Goal: Task Accomplishment & Management: Complete application form

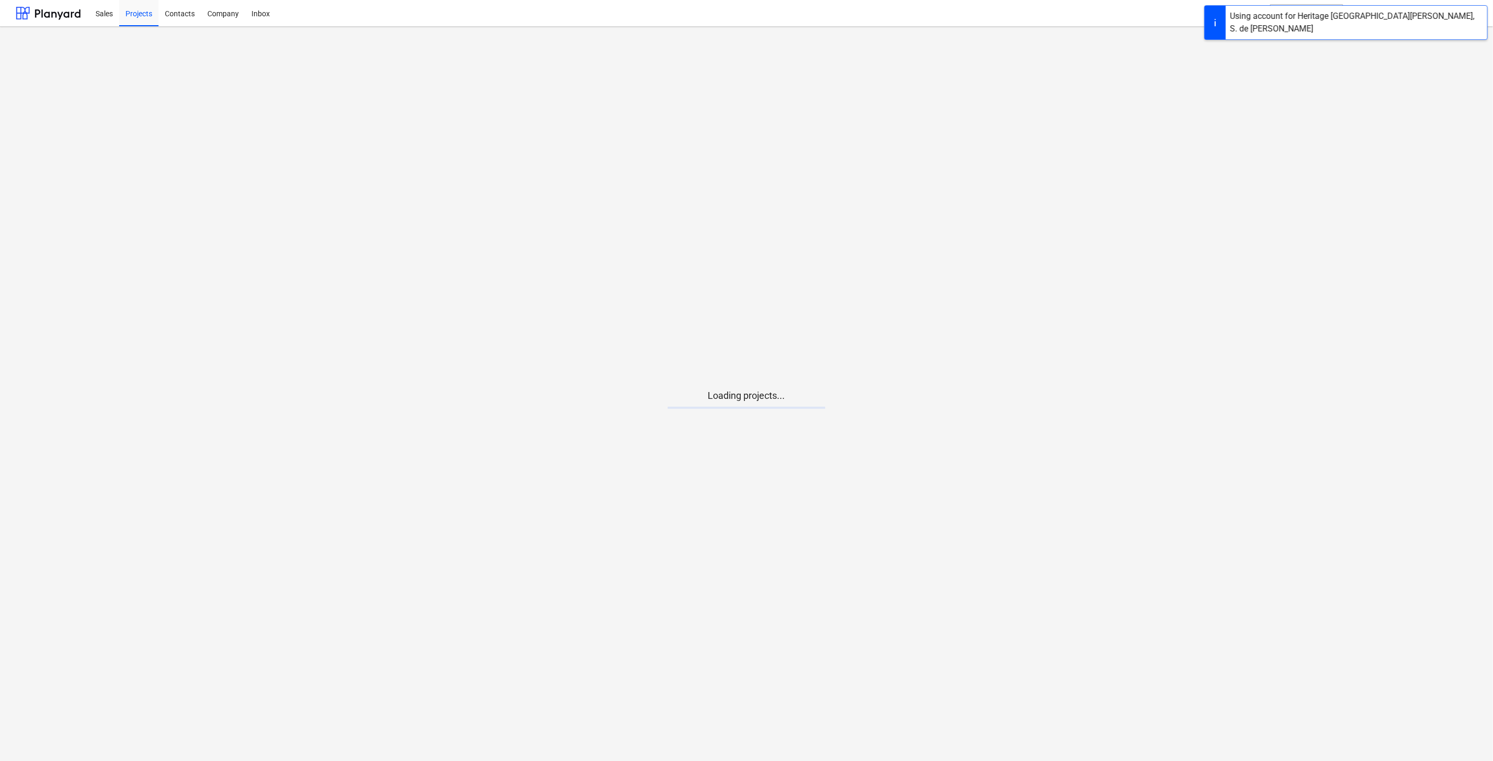
click at [760, 418] on main "Loading projects..." at bounding box center [746, 394] width 1493 height 734
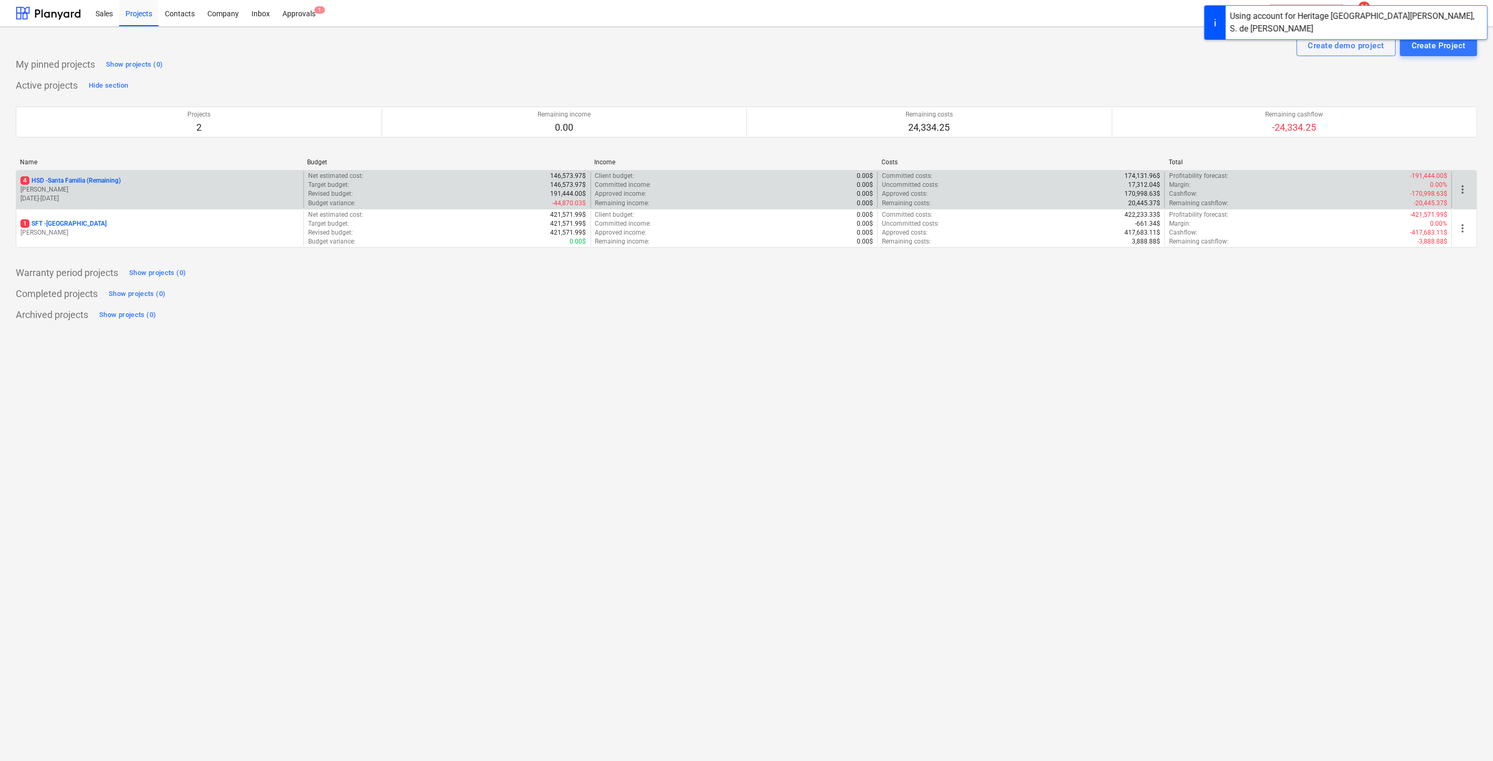
click at [126, 185] on p "[PERSON_NAME]" at bounding box center [159, 189] width 279 height 9
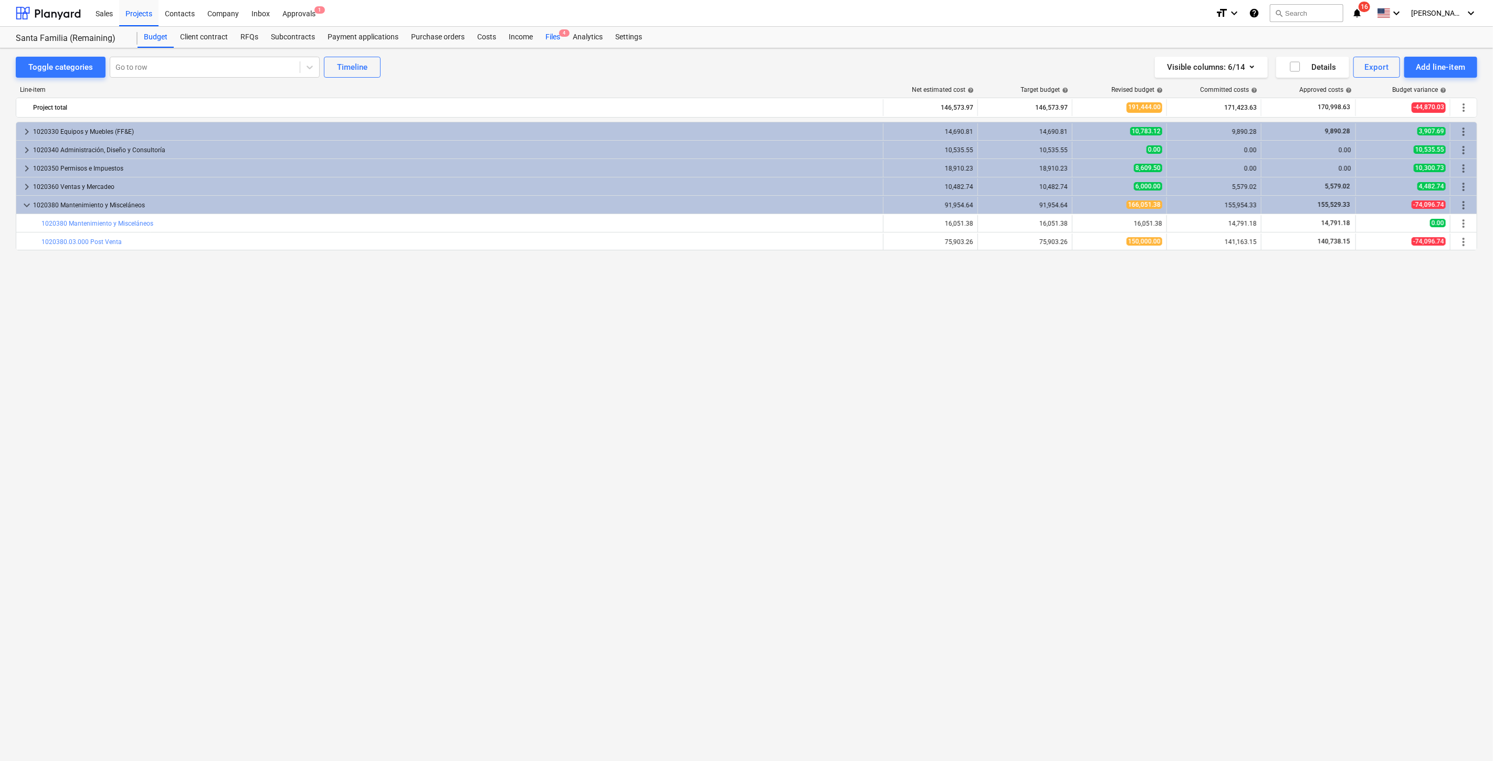
click at [554, 34] on div "Files 4" at bounding box center [552, 37] width 27 height 21
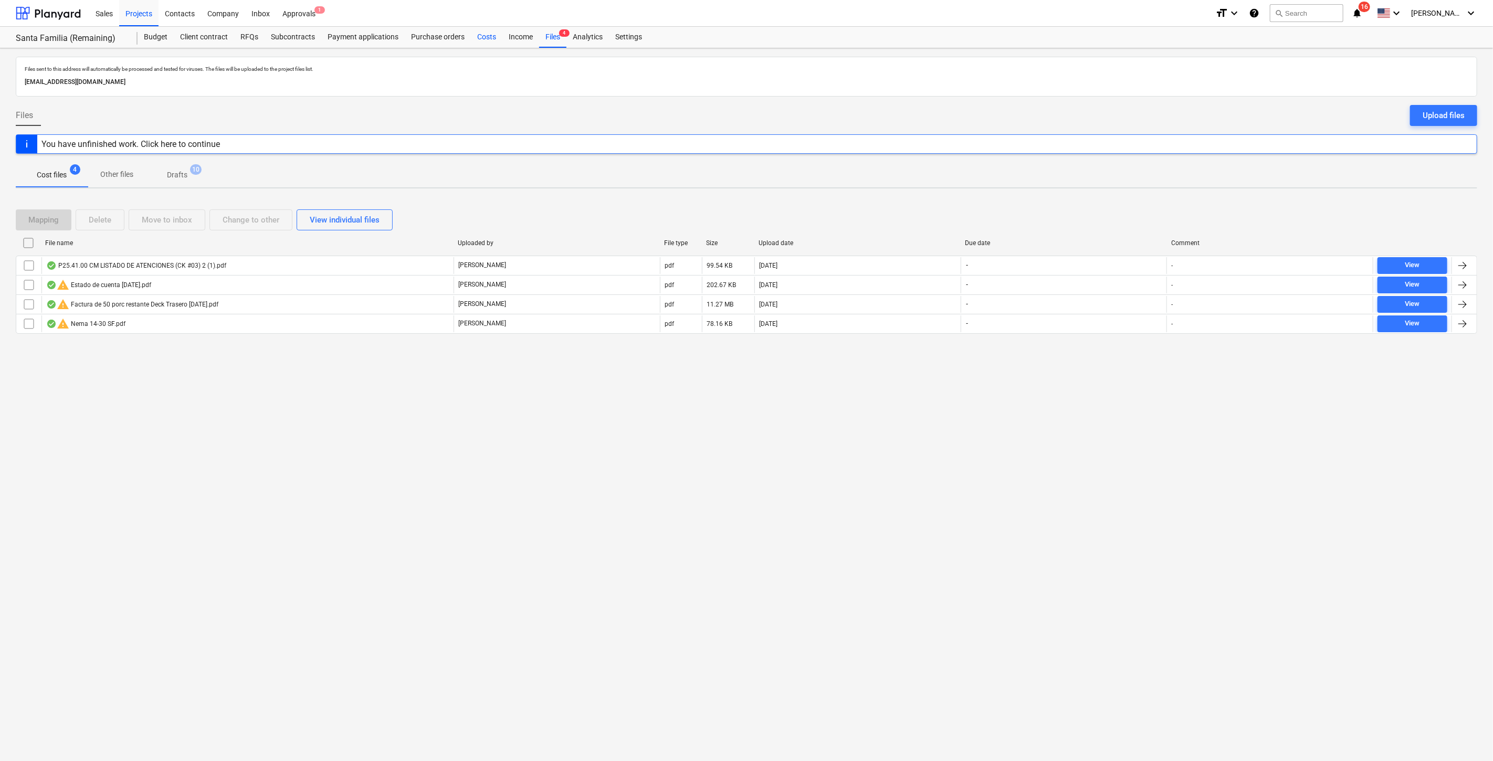
click at [488, 35] on div "Costs" at bounding box center [486, 37] width 31 height 21
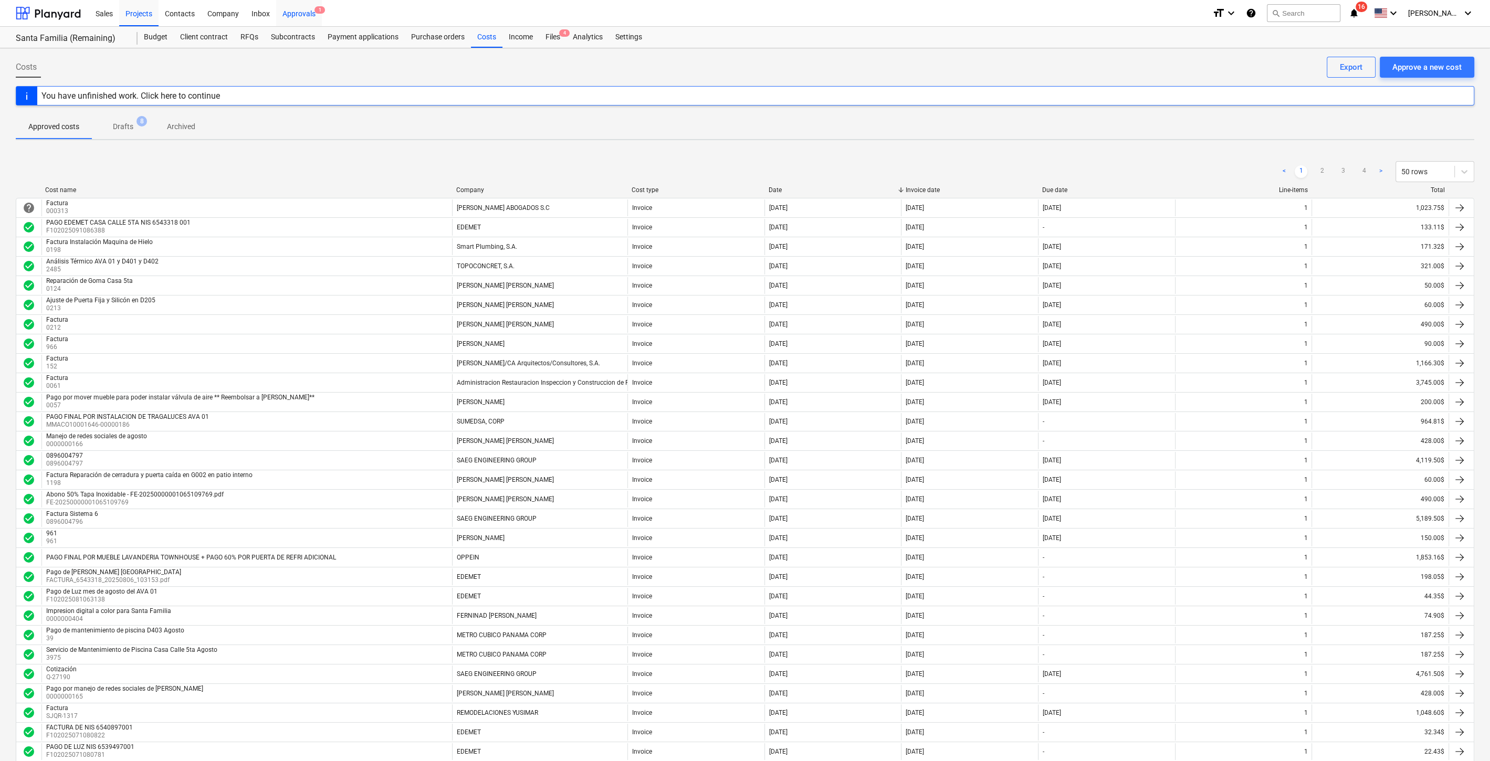
click at [308, 17] on div "Approvals 1" at bounding box center [299, 12] width 46 height 27
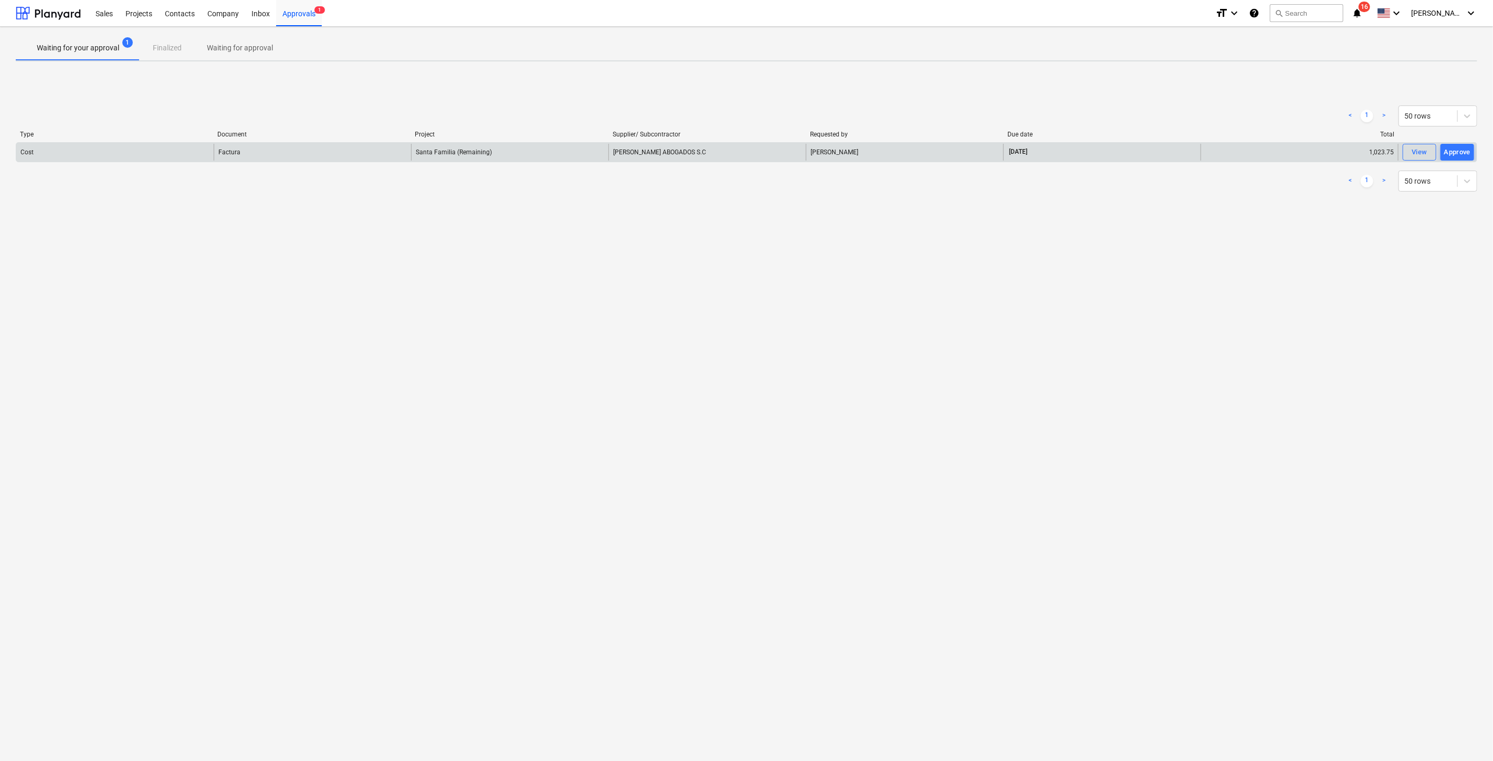
click at [24, 155] on div "Cost" at bounding box center [114, 152] width 197 height 17
click at [232, 152] on div "Factura" at bounding box center [229, 152] width 22 height 7
click at [746, 153] on div "[PERSON_NAME] ABOGADOS S.C" at bounding box center [706, 152] width 197 height 17
click at [853, 151] on div "[PERSON_NAME]" at bounding box center [904, 152] width 197 height 17
click at [1424, 149] on div "View" at bounding box center [1420, 152] width 16 height 12
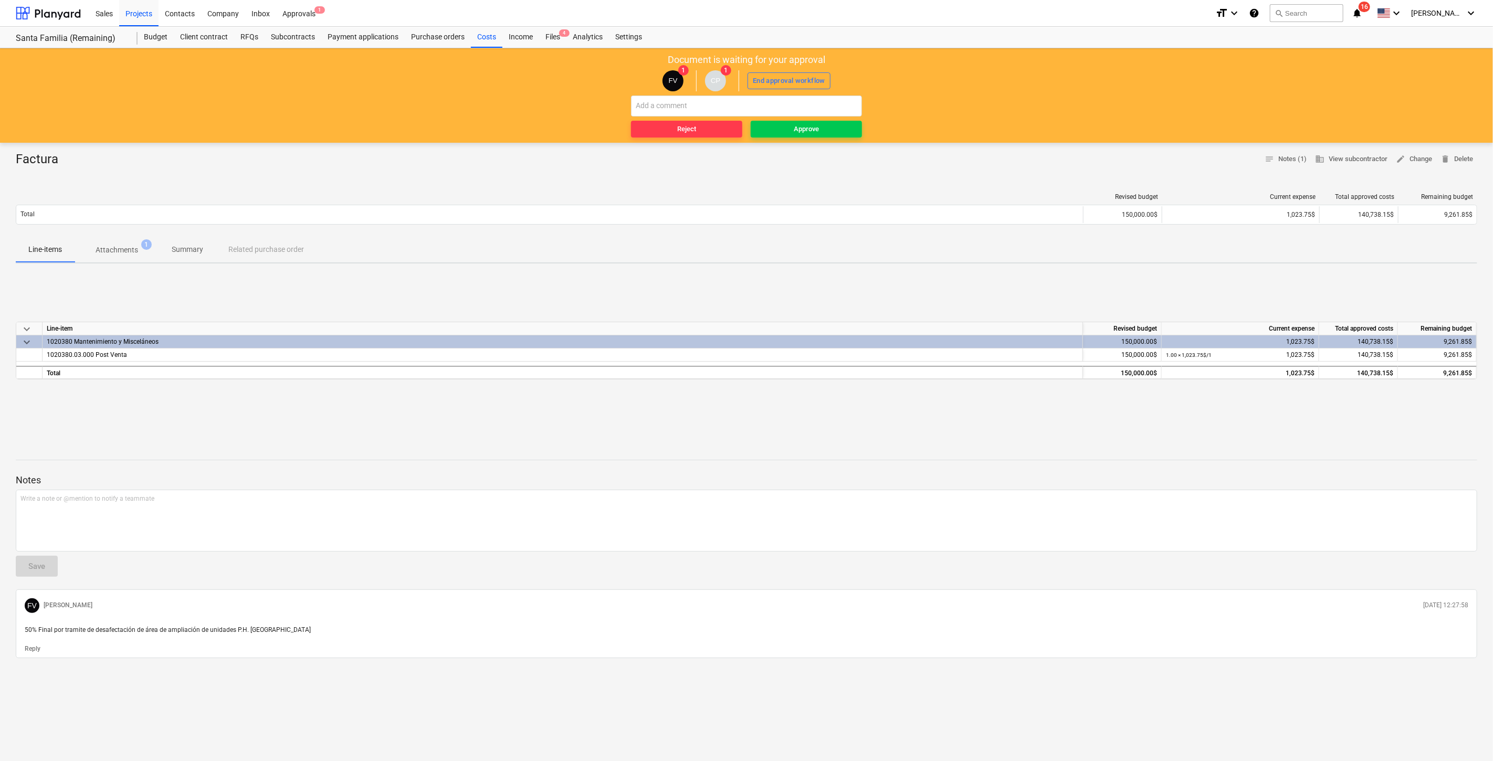
drag, startPoint x: 488, startPoint y: 31, endPoint x: 510, endPoint y: 1, distance: 37.6
click at [488, 31] on div "Costs" at bounding box center [486, 37] width 31 height 21
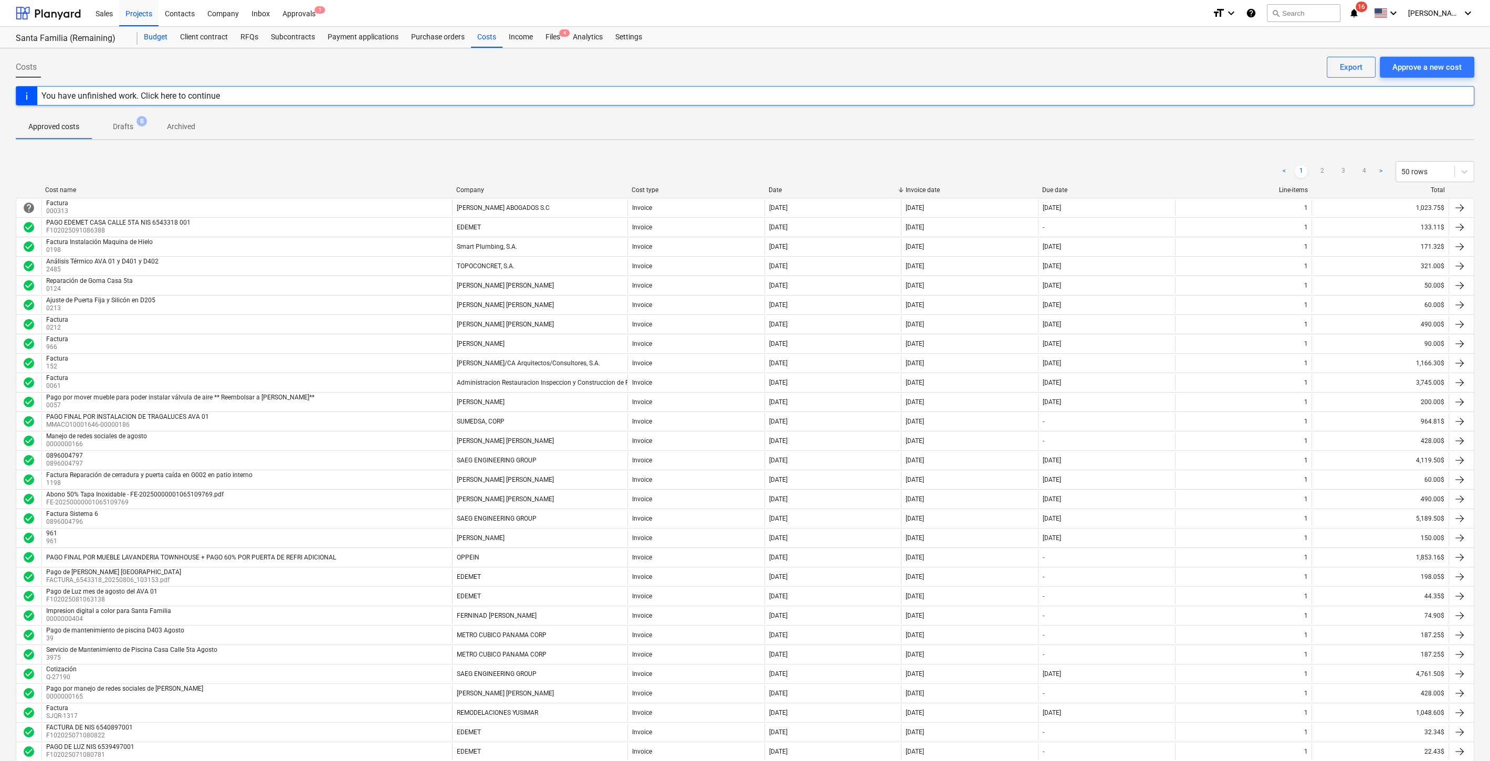
click at [152, 32] on div "Budget" at bounding box center [156, 37] width 36 height 21
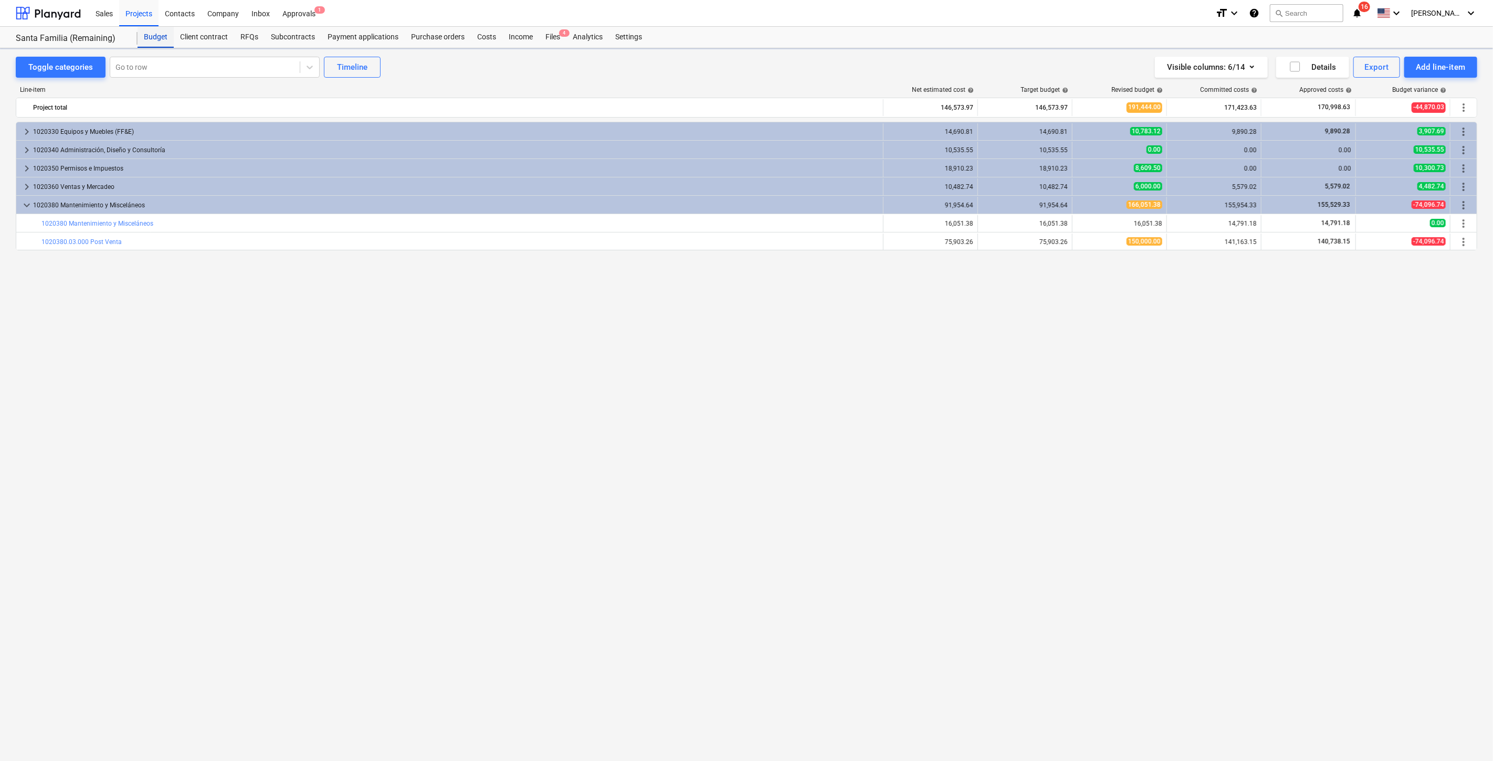
click at [166, 34] on div "Budget" at bounding box center [156, 37] width 36 height 21
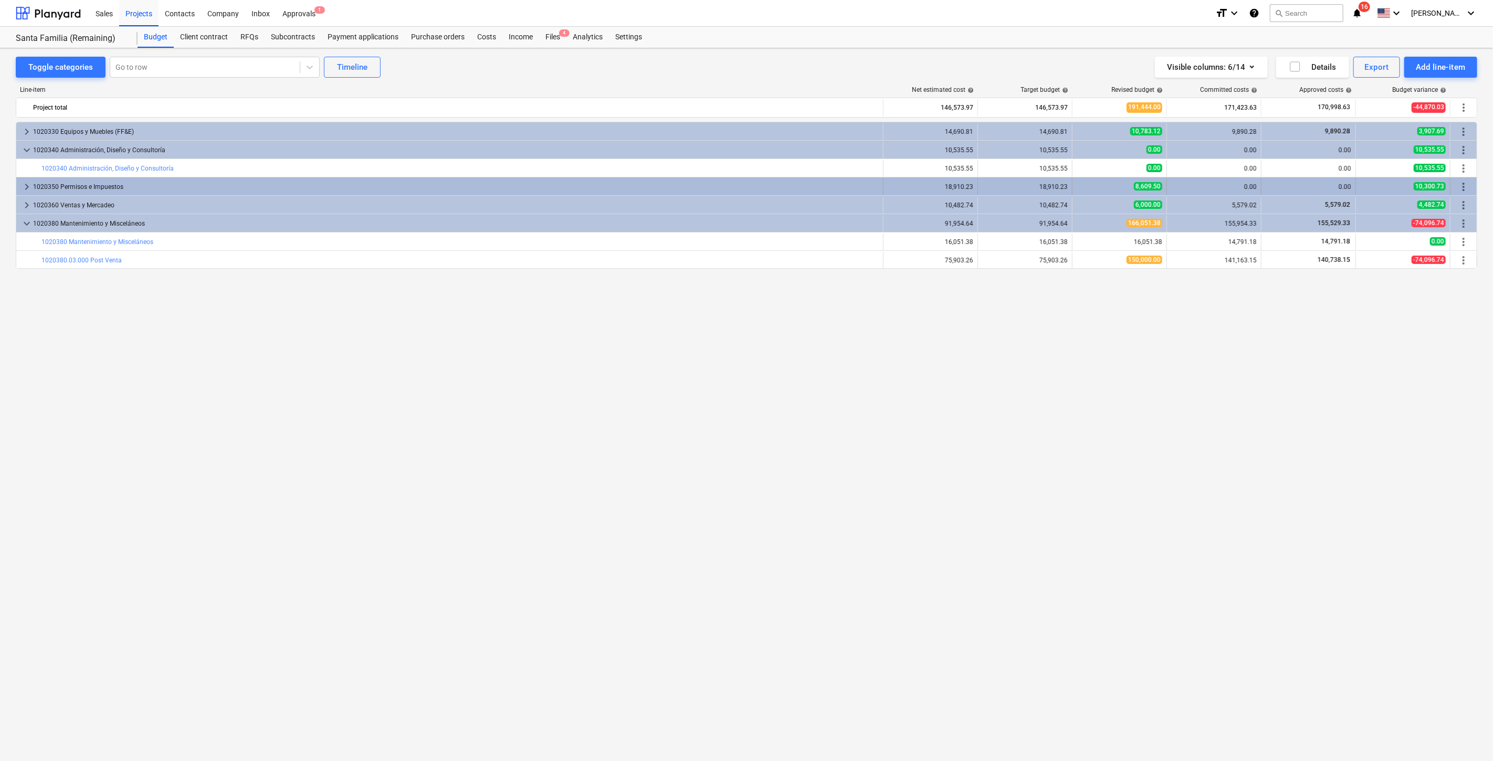
click at [25, 184] on span "keyboard_arrow_right" at bounding box center [26, 187] width 13 height 13
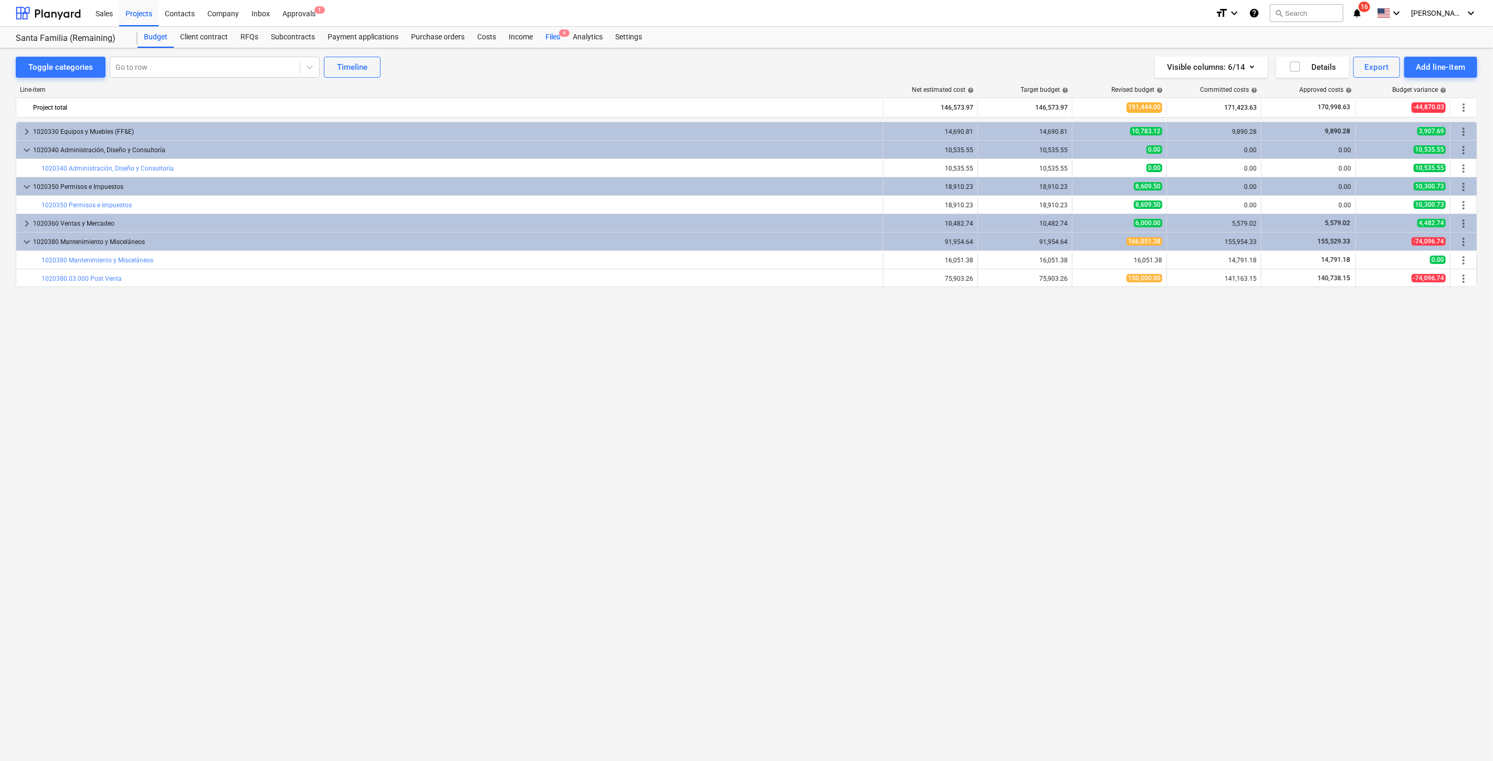
click at [554, 43] on div "Files 4" at bounding box center [552, 37] width 27 height 21
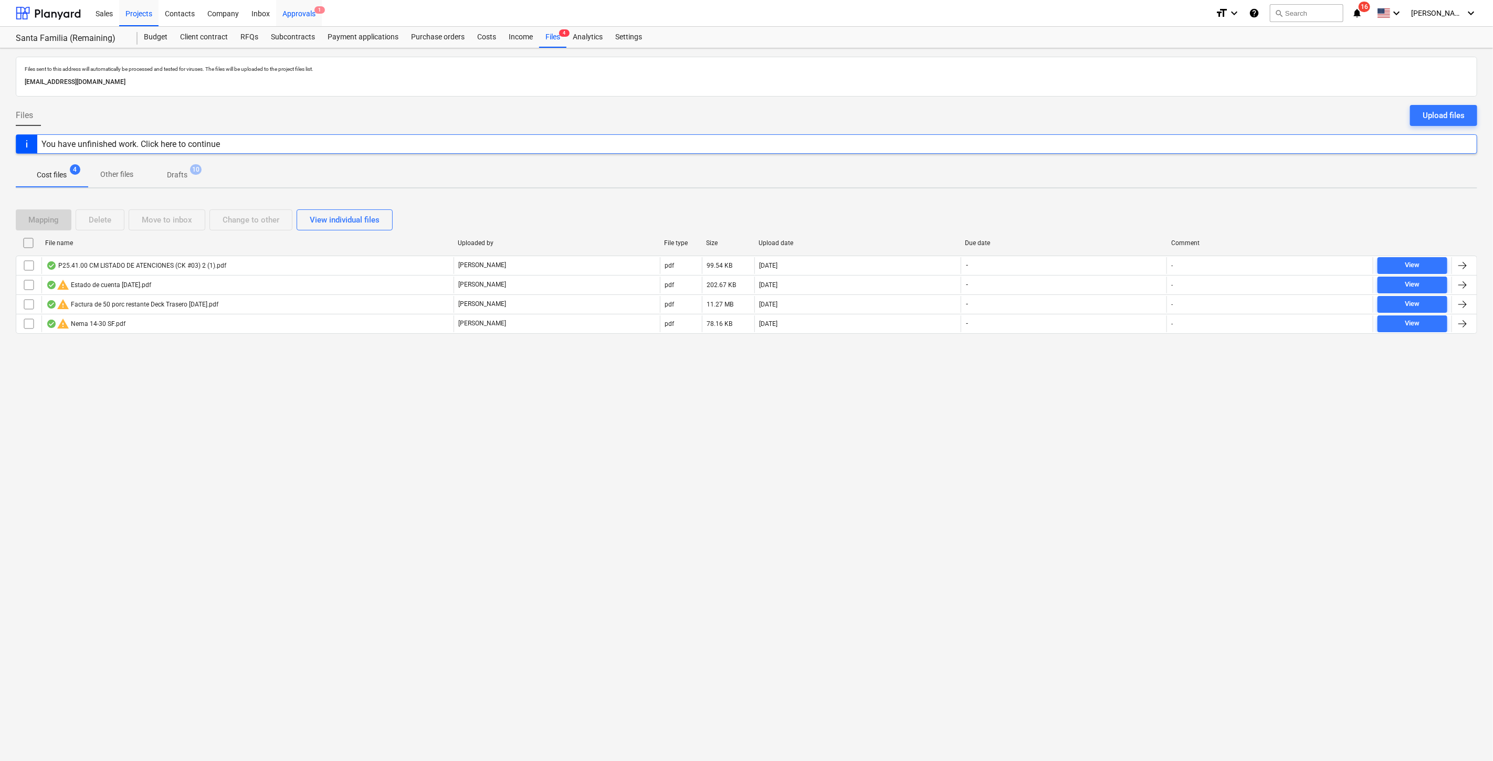
click at [292, 9] on div "Approvals 1" at bounding box center [299, 12] width 46 height 27
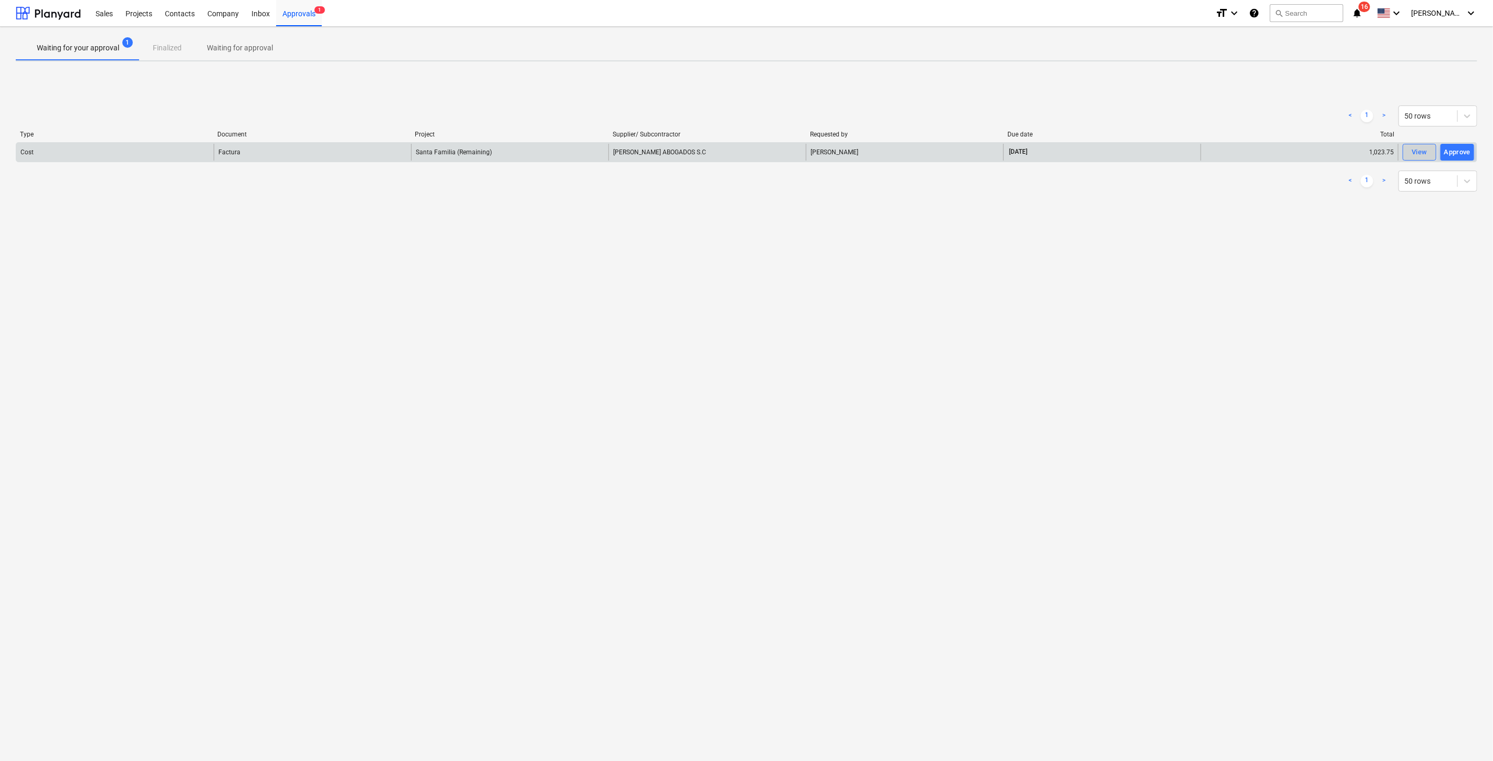
click at [1423, 153] on div "View" at bounding box center [1420, 152] width 16 height 12
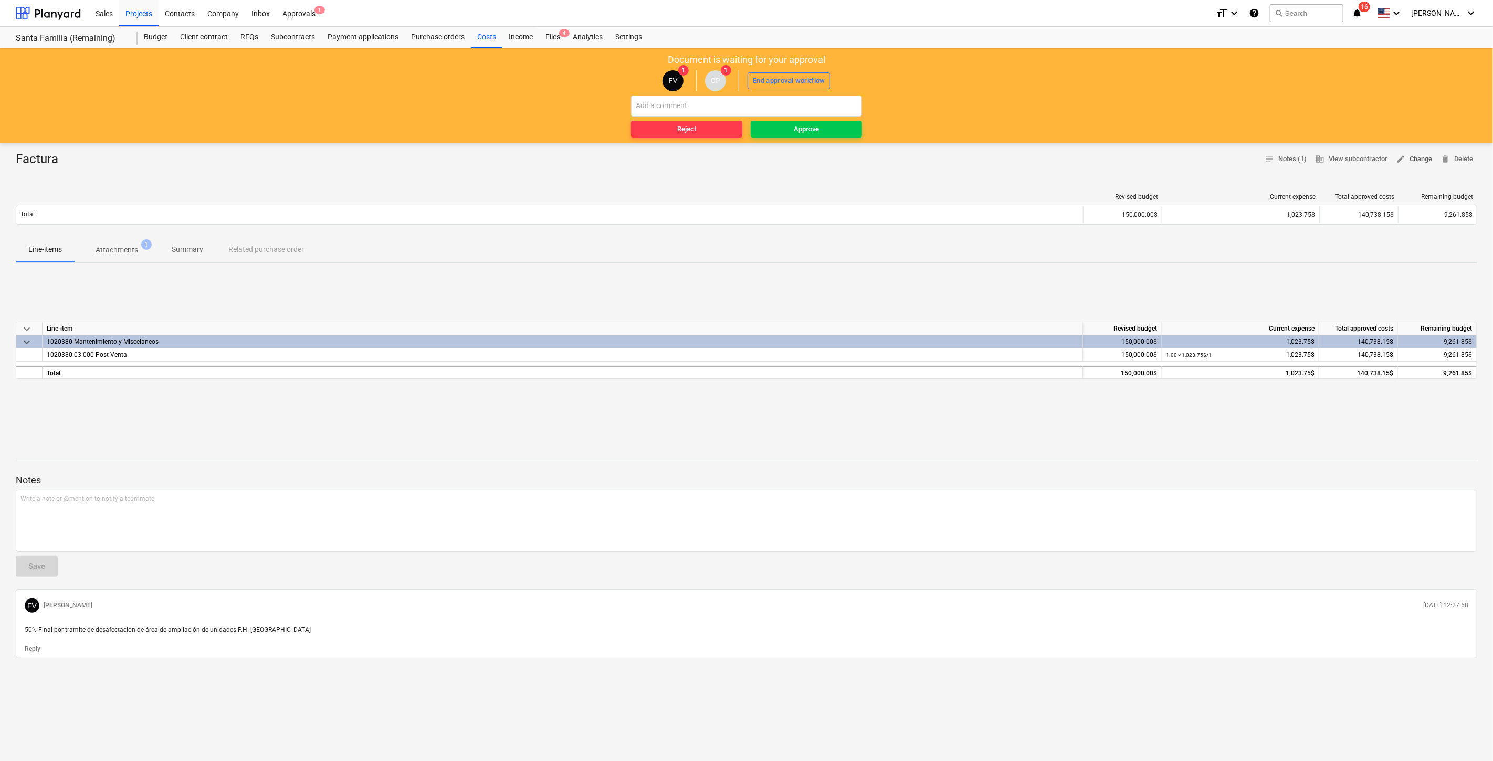
click at [1426, 158] on span "edit Change" at bounding box center [1414, 159] width 36 height 12
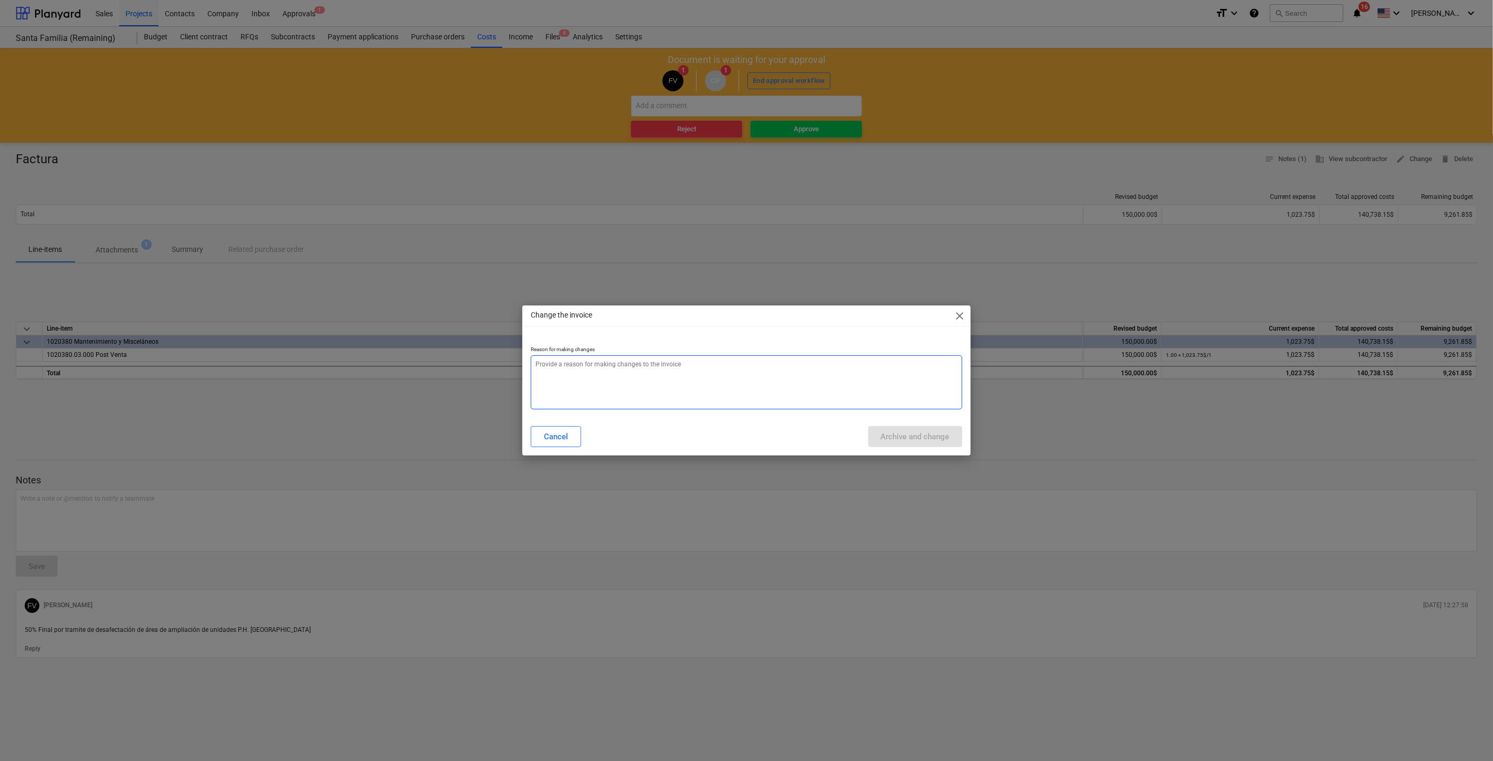
click at [754, 382] on textarea at bounding box center [746, 382] width 431 height 54
type textarea "x"
type textarea "c"
type textarea "x"
type textarea "ca"
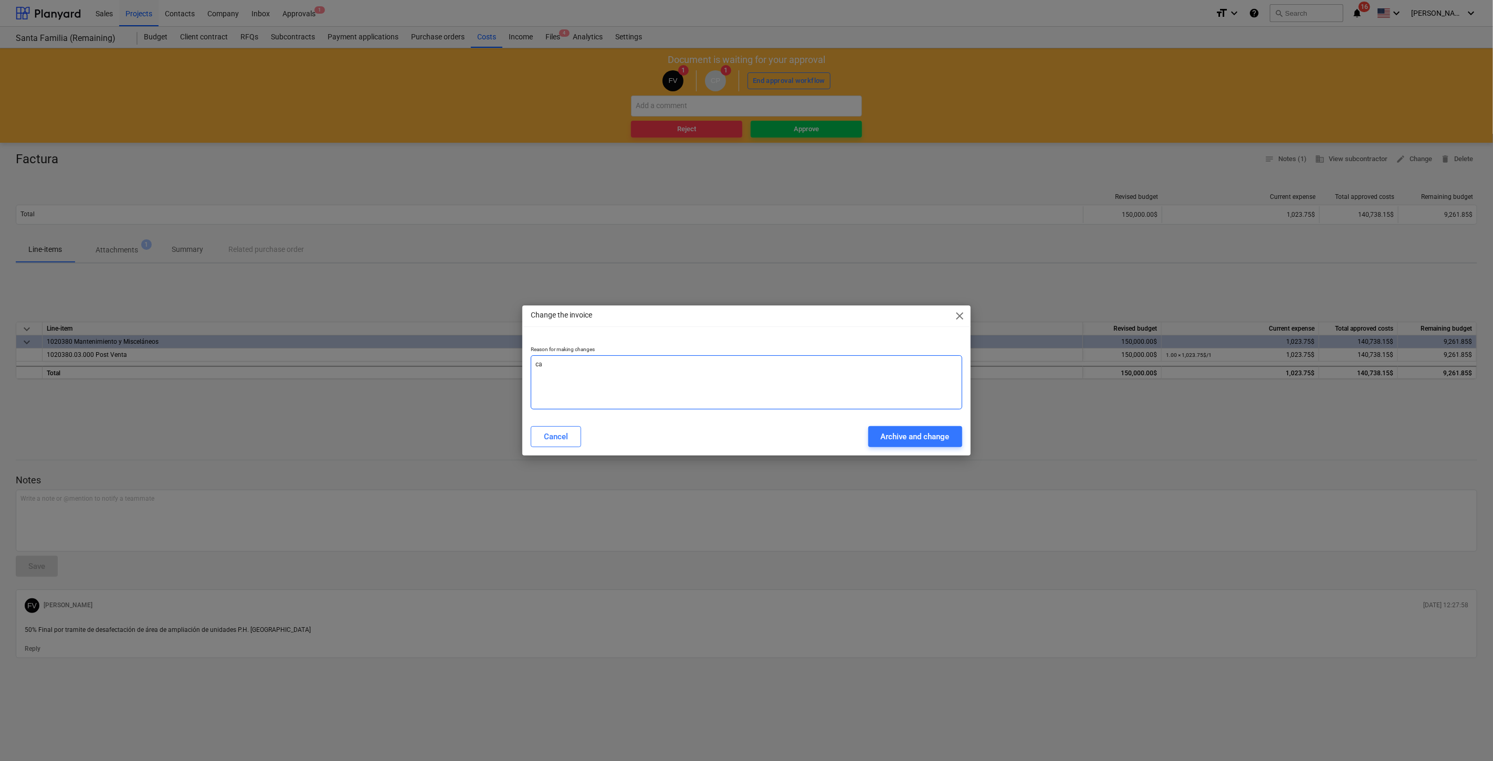
type textarea "x"
type textarea "cam"
type textarea "x"
type textarea "camb"
type textarea "x"
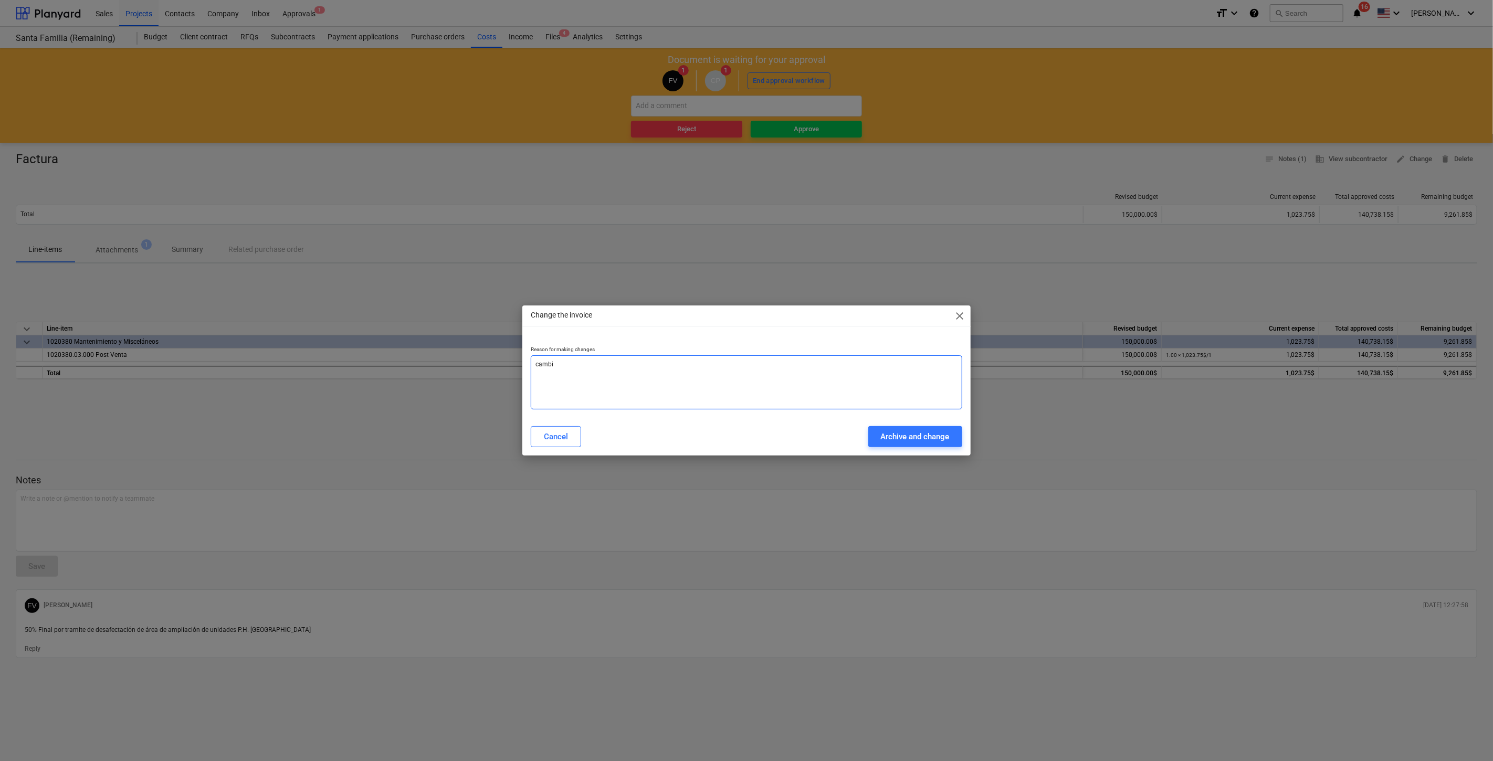
type textarea "cambi"
type textarea "x"
type textarea "cambi o"
type textarea "x"
type textarea "cambi od"
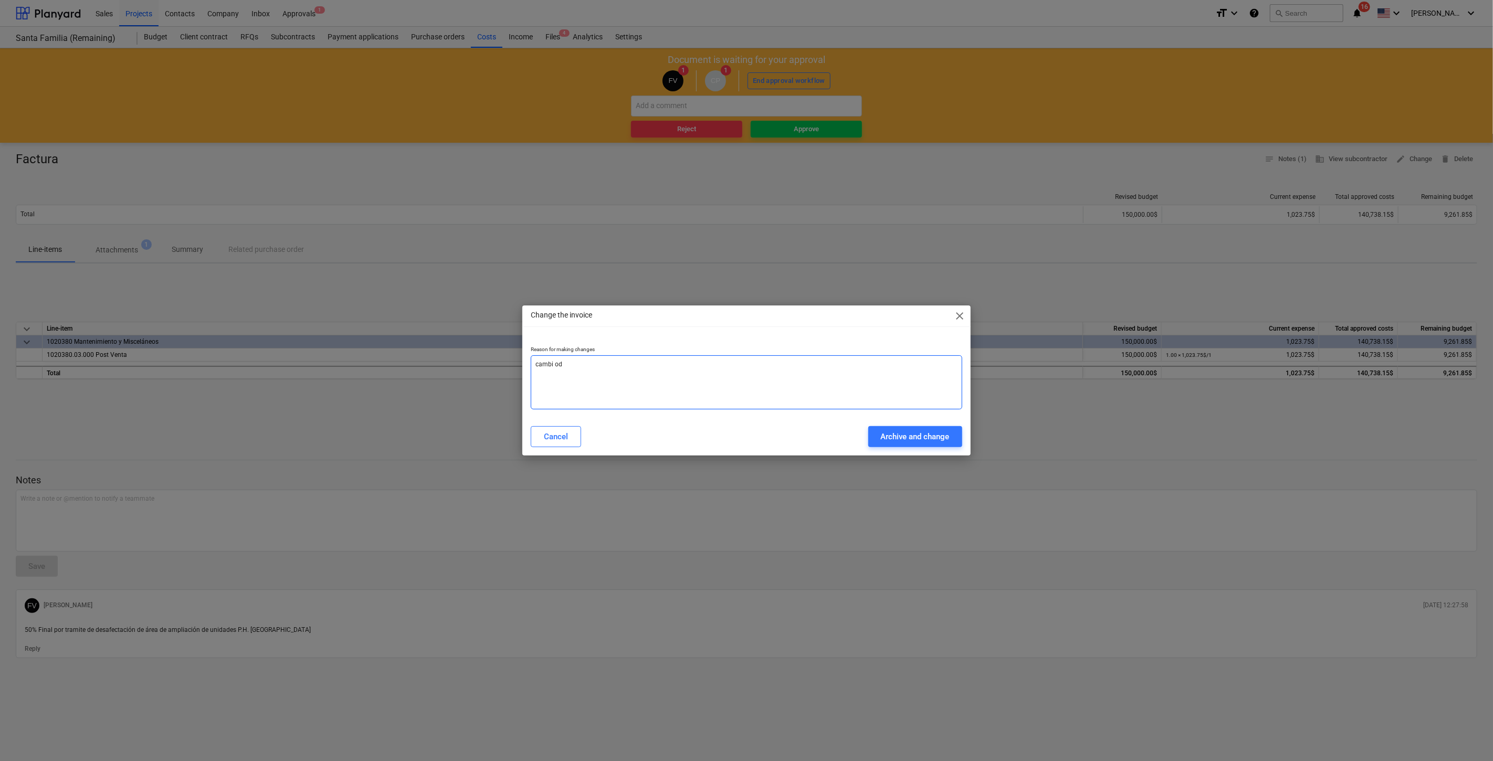
type textarea "x"
type textarea "cambi ode"
type textarea "x"
type textarea "cambi ode"
type textarea "x"
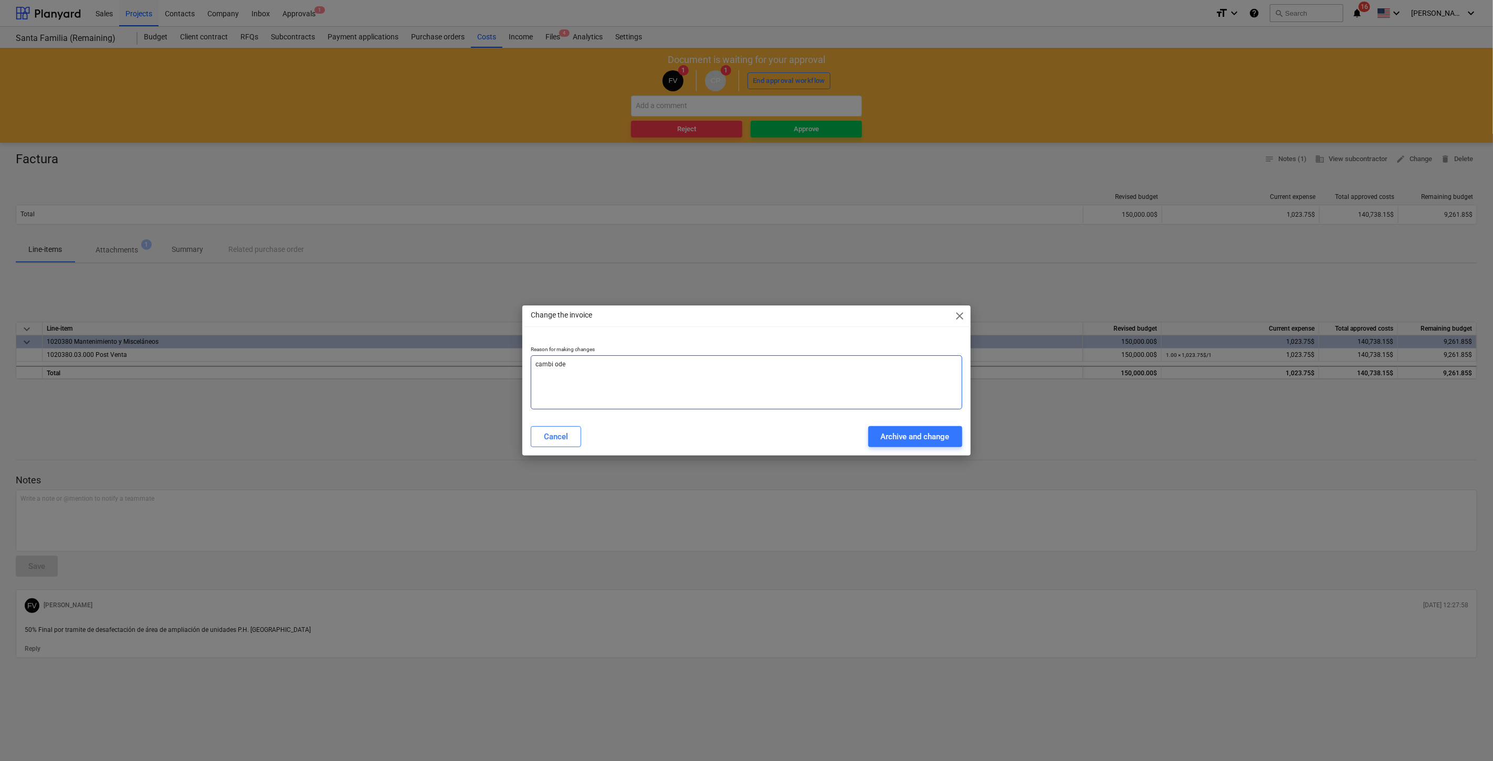
type textarea "cambi ode"
type textarea "x"
type textarea "cambi od"
type textarea "x"
type textarea "cambi o"
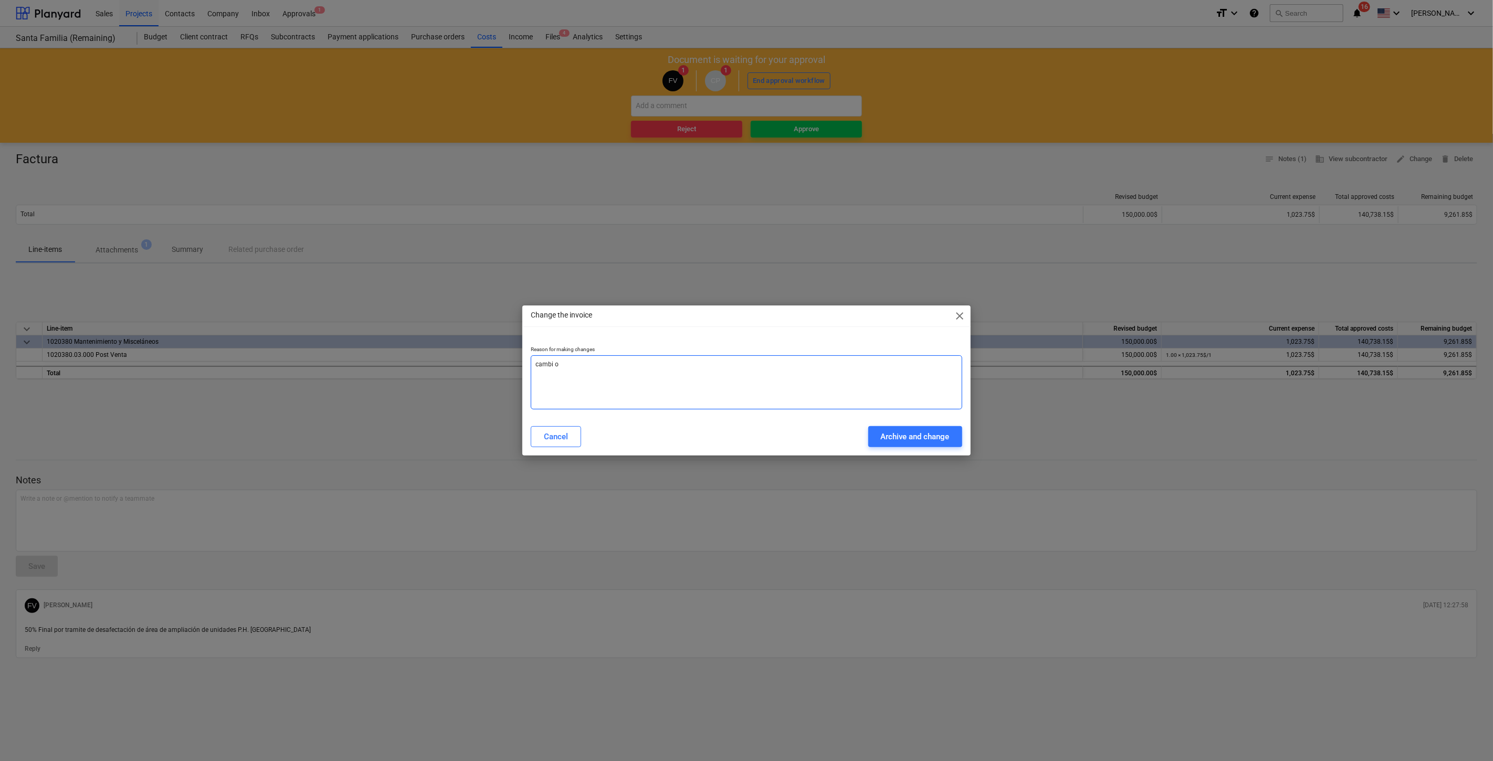
type textarea "x"
type textarea "cambi"
type textarea "x"
type textarea "cambi"
type textarea "x"
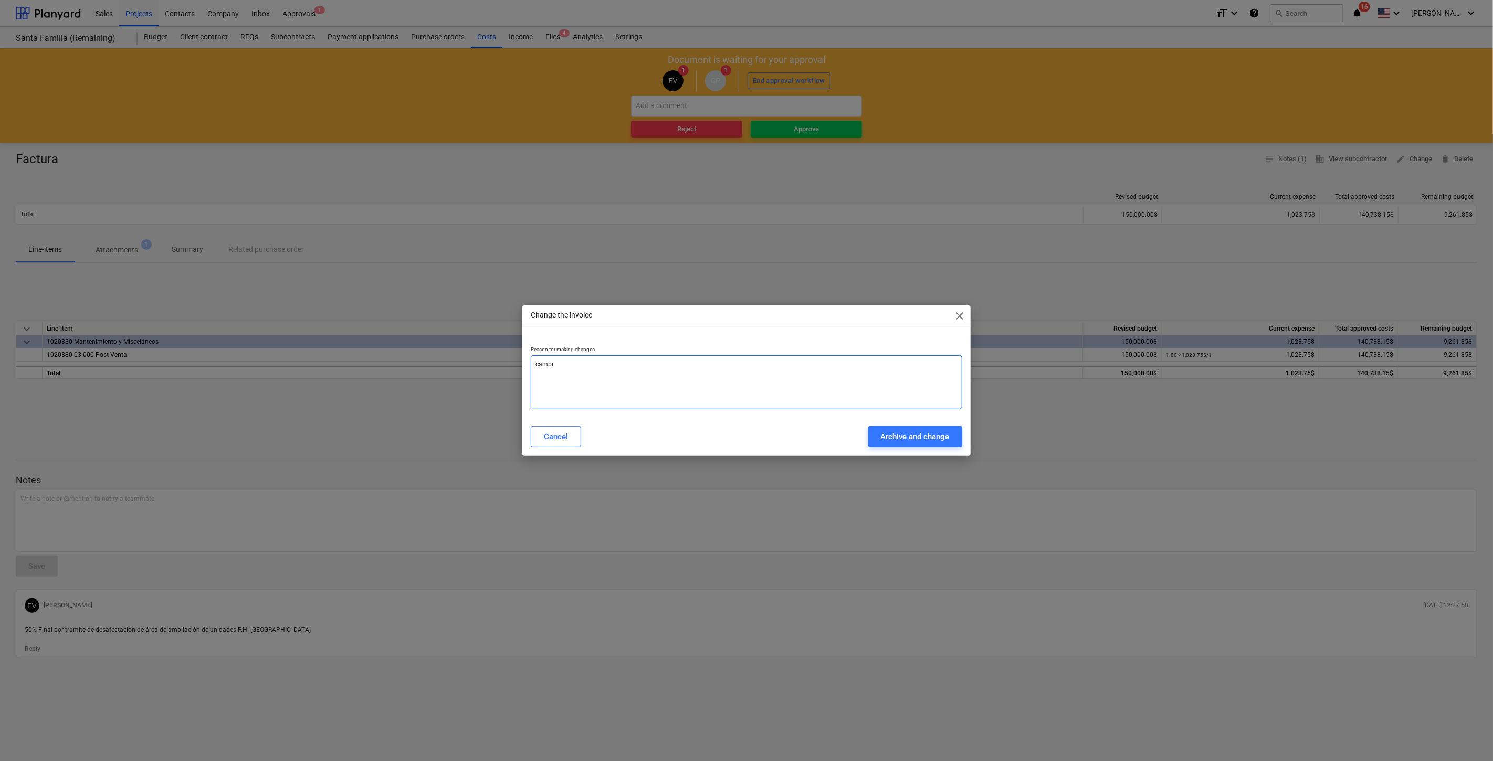
type textarea "cambio"
type textarea "x"
type textarea "cambio"
type textarea "x"
type textarea "cambio d"
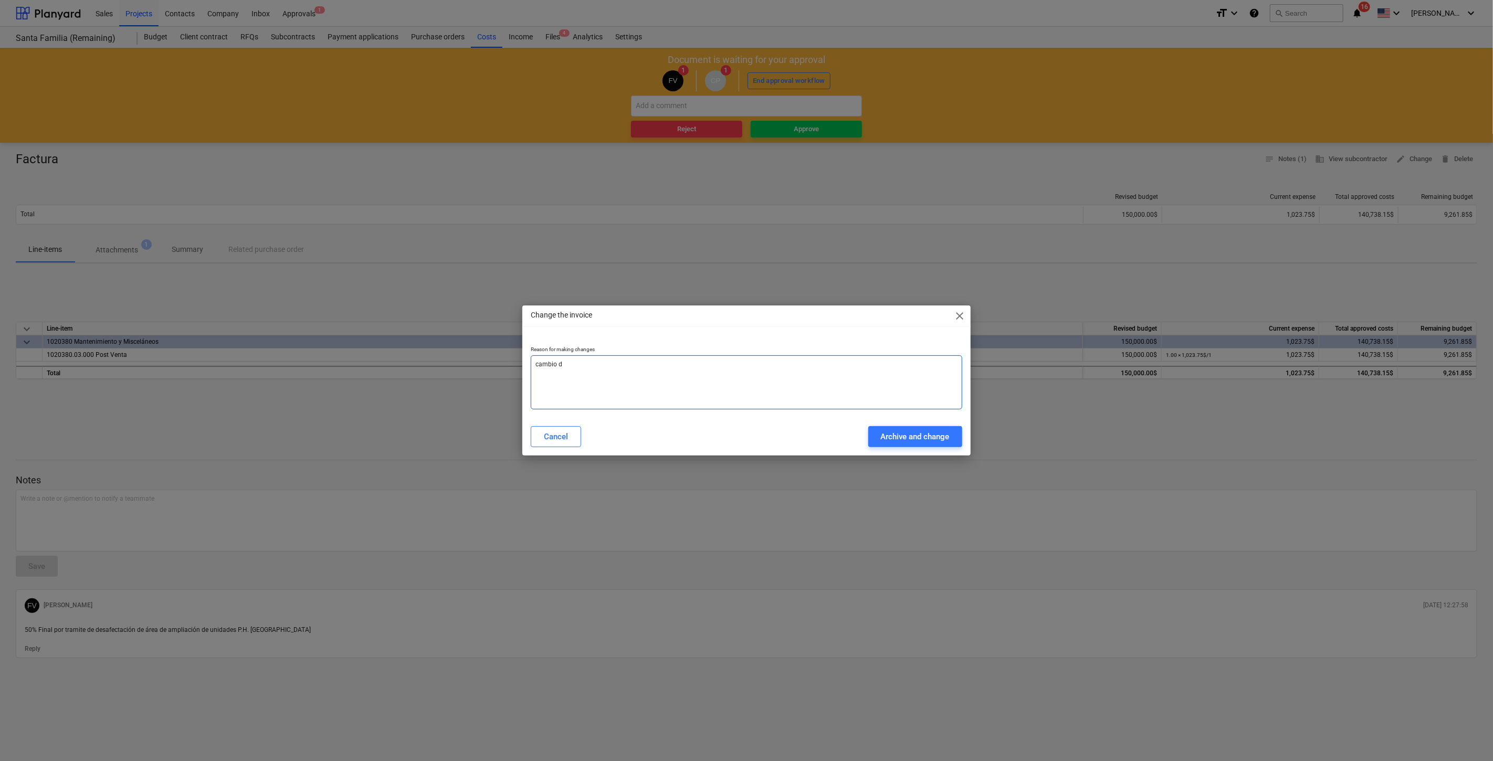
type textarea "x"
type textarea "cambio de"
type textarea "x"
type textarea "cambio de"
type textarea "x"
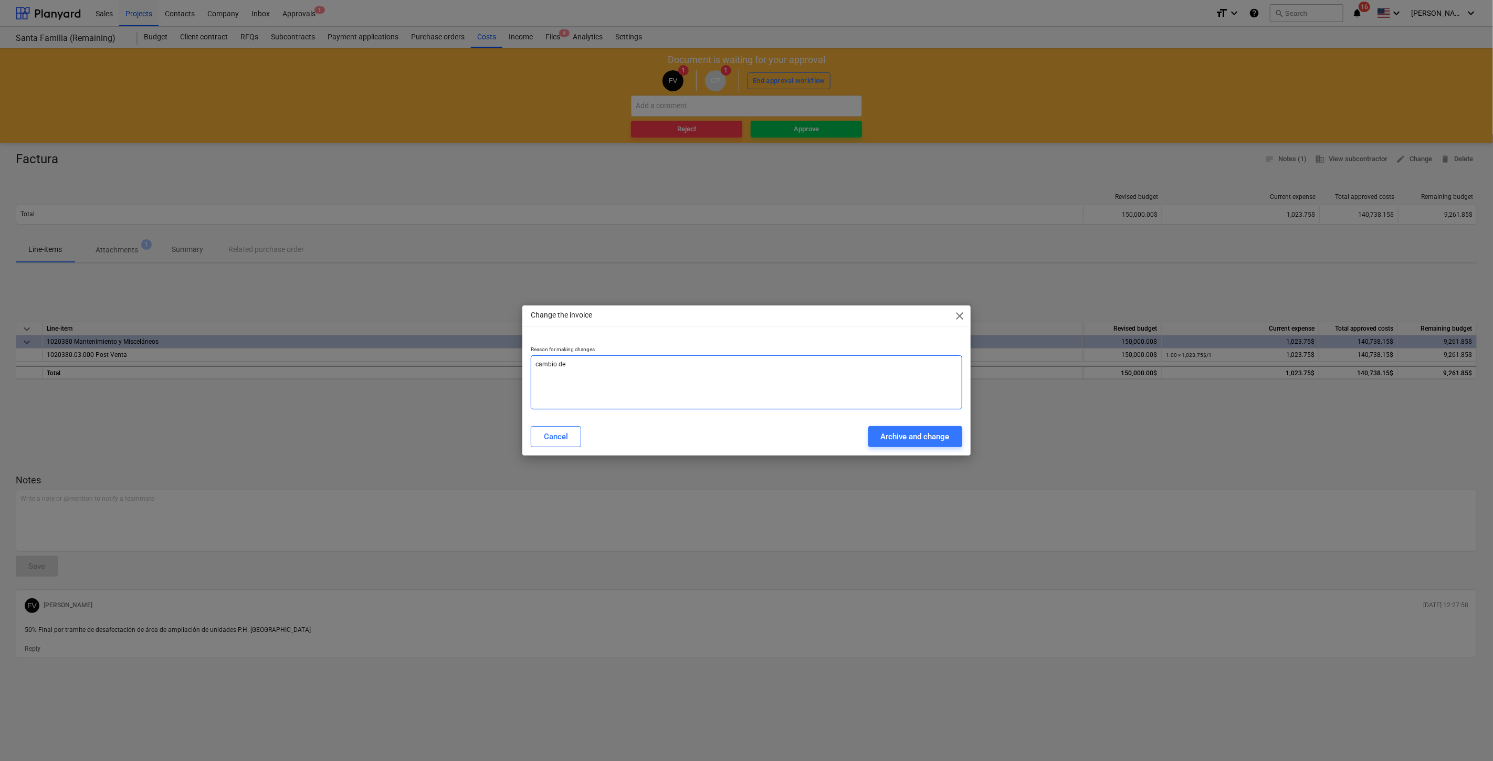
type textarea "cambio de l"
type textarea "x"
type textarea "cambio [PERSON_NAME]"
type textarea "x"
type textarea "cambio [PERSON_NAME]"
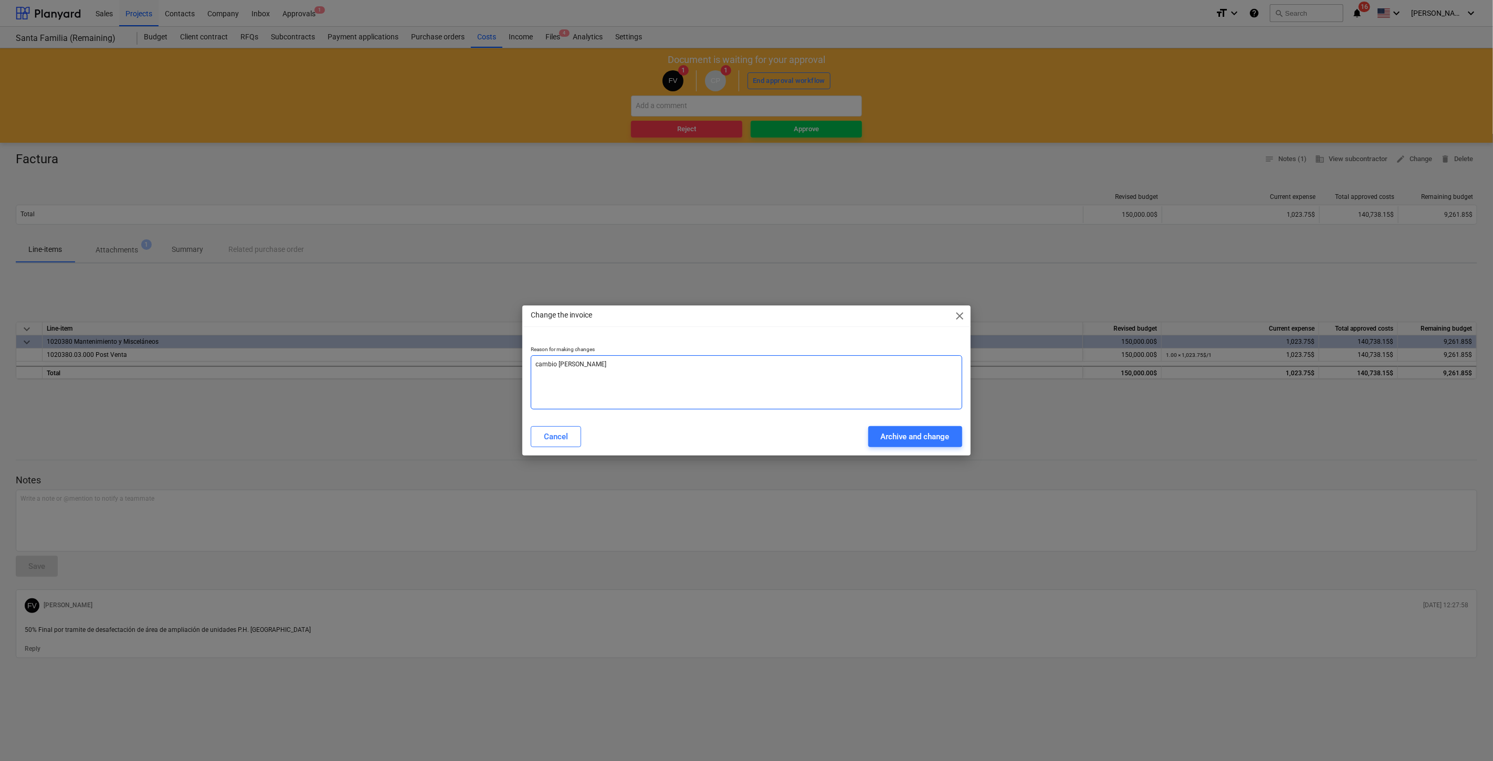
type textarea "x"
type textarea "cambio de line"
type textarea "x"
type textarea "cambio de linea"
click at [892, 433] on div "Archive and change" at bounding box center [915, 437] width 69 height 14
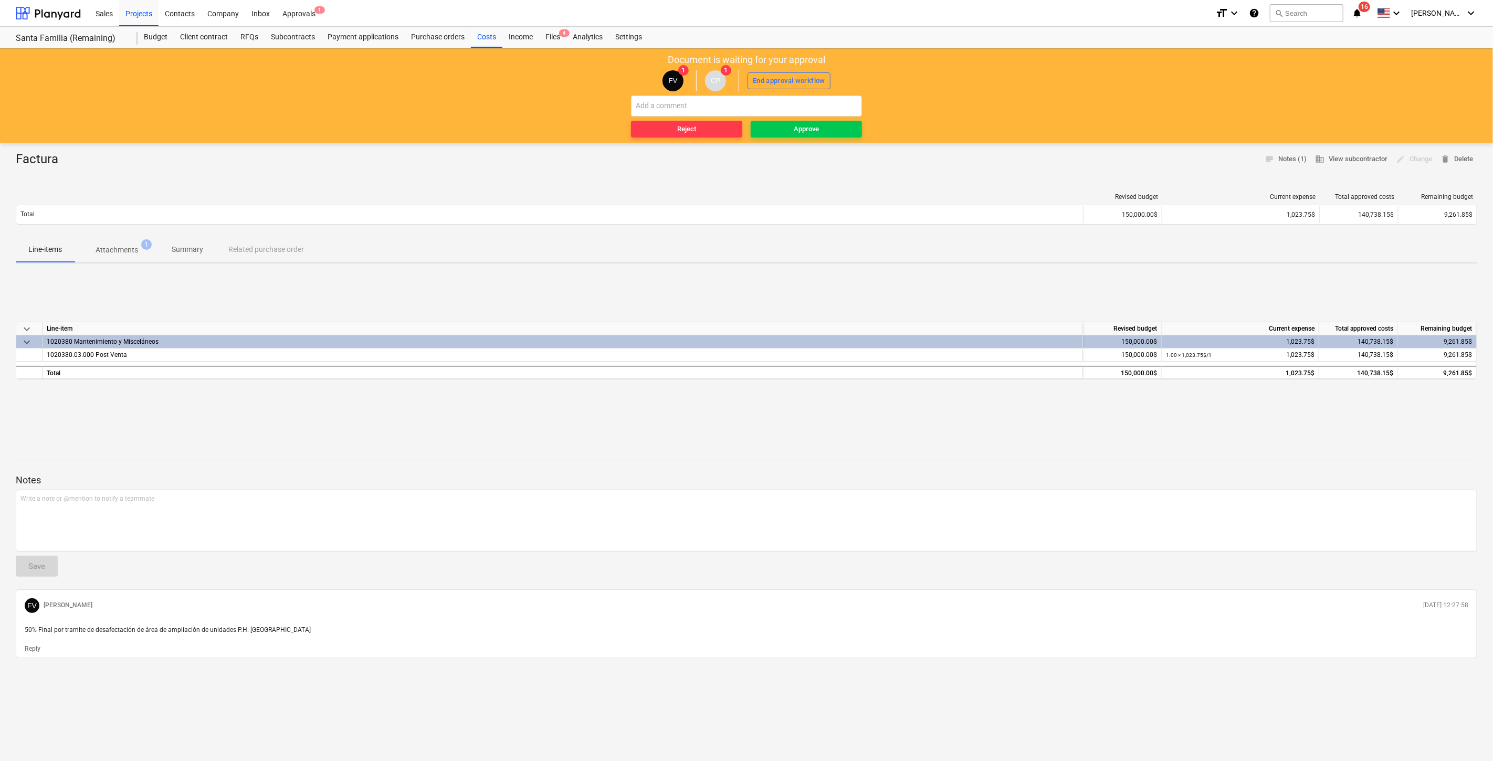
type textarea "x"
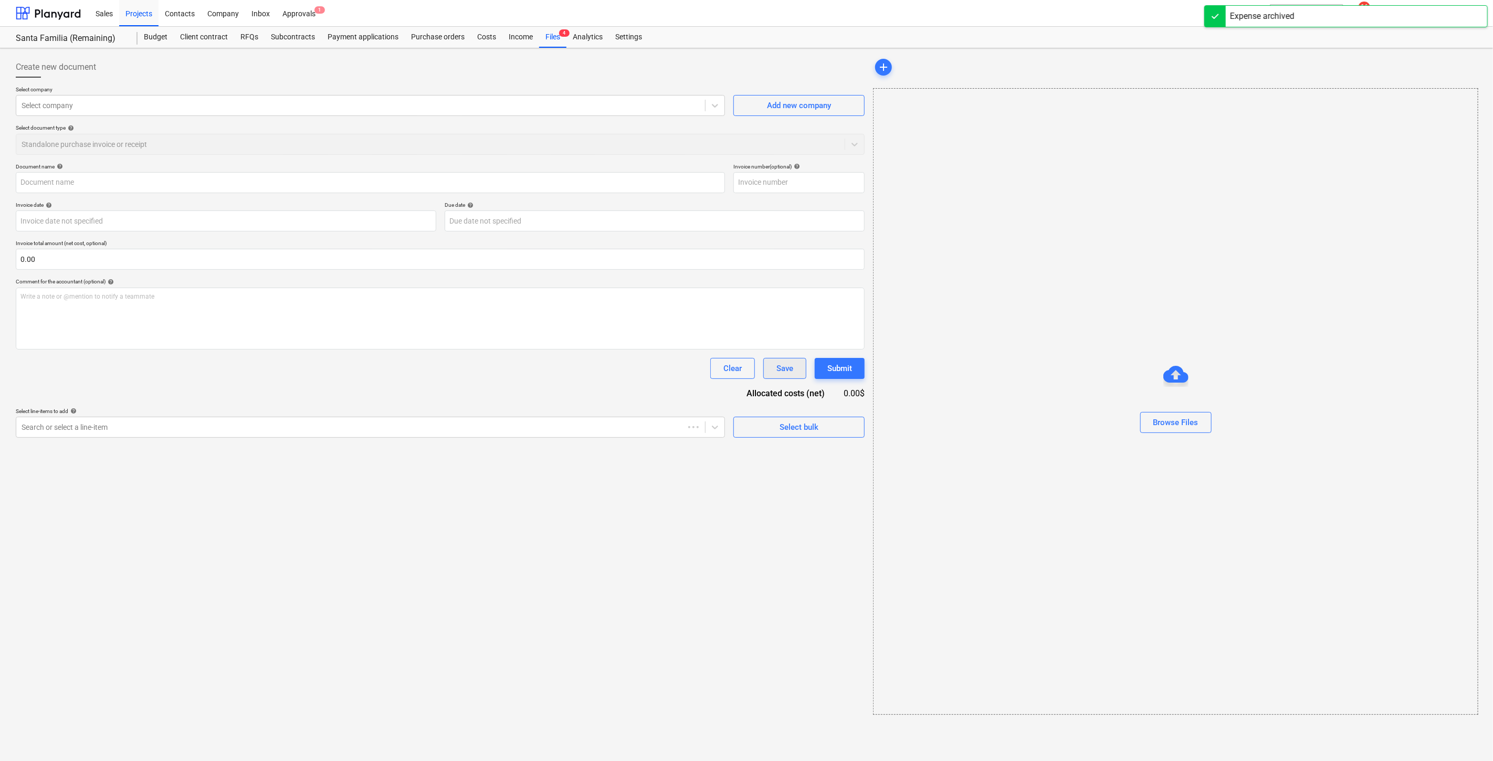
type input "Factura"
type input "000313"
type input "[DATE]"
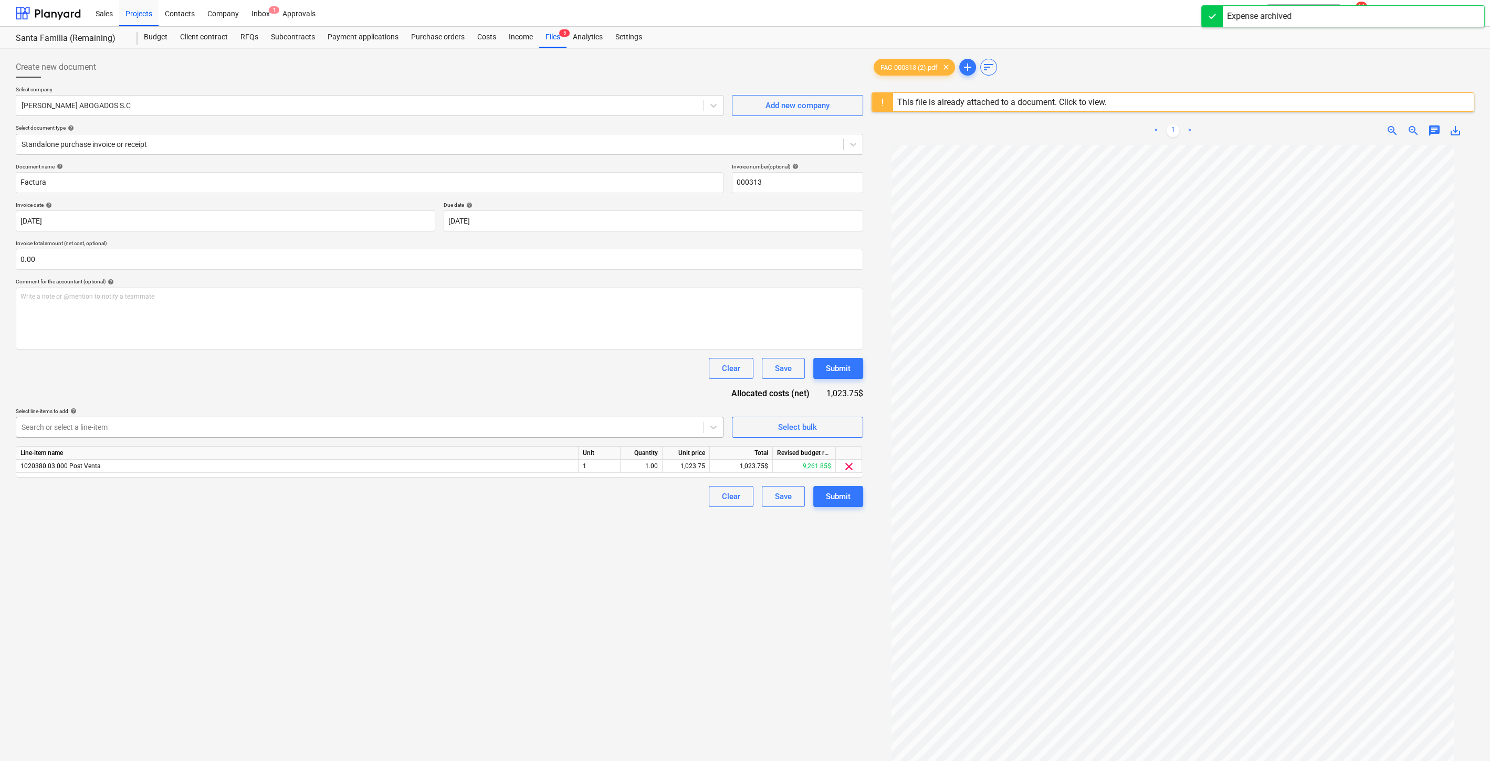
click at [604, 422] on div at bounding box center [360, 427] width 677 height 10
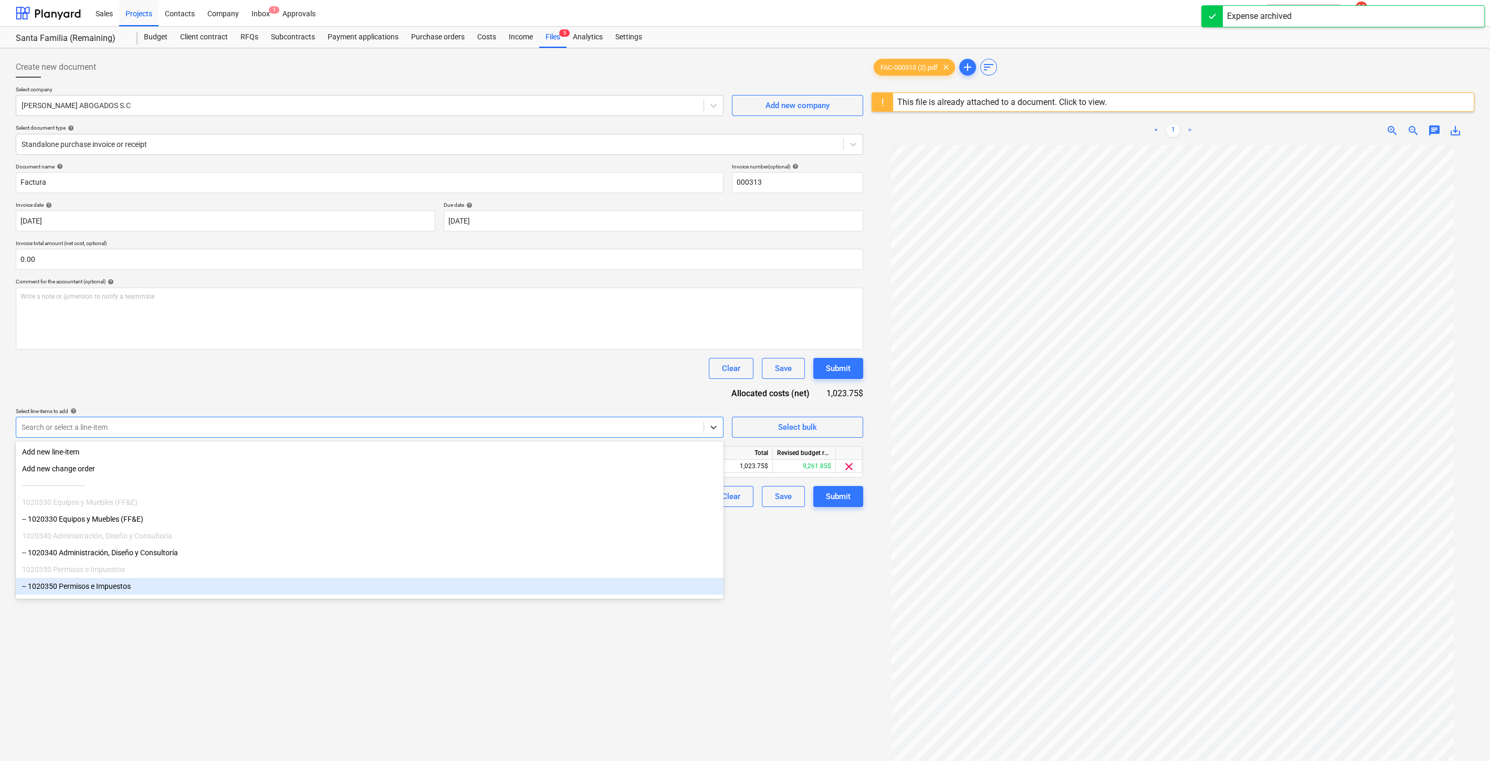
click at [172, 589] on div "-- 1020350 Permisos e Impuestos" at bounding box center [370, 586] width 708 height 17
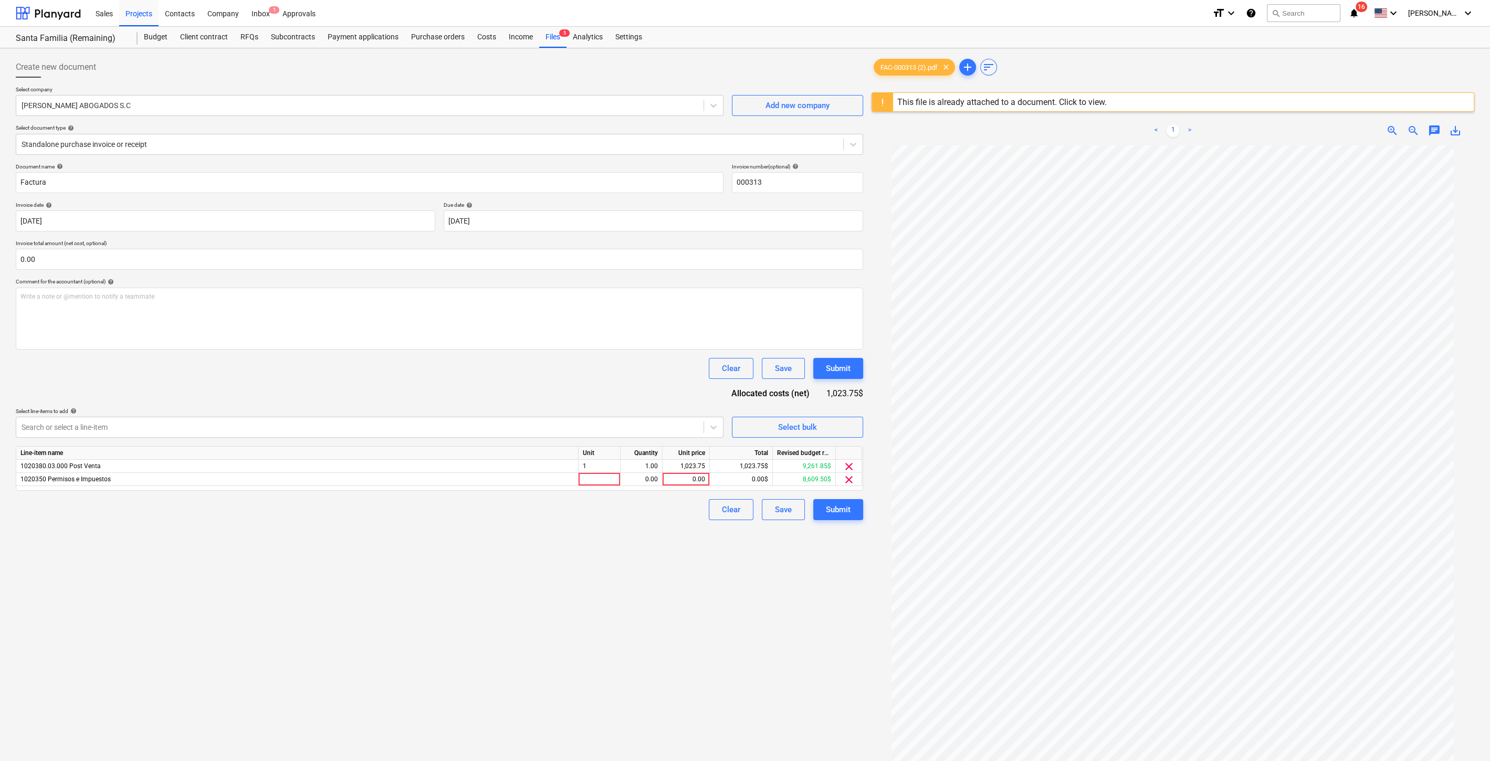
click at [819, 630] on div "Create new document Select company [PERSON_NAME] ABOGADOS S.C Add new company S…" at bounding box center [440, 466] width 856 height 829
click at [697, 465] on div "1,023.75" at bounding box center [686, 466] width 38 height 13
click at [696, 478] on div "0.00" at bounding box center [686, 479] width 38 height 13
type input "1023.75"
click at [847, 466] on span "clear" at bounding box center [849, 466] width 13 height 13
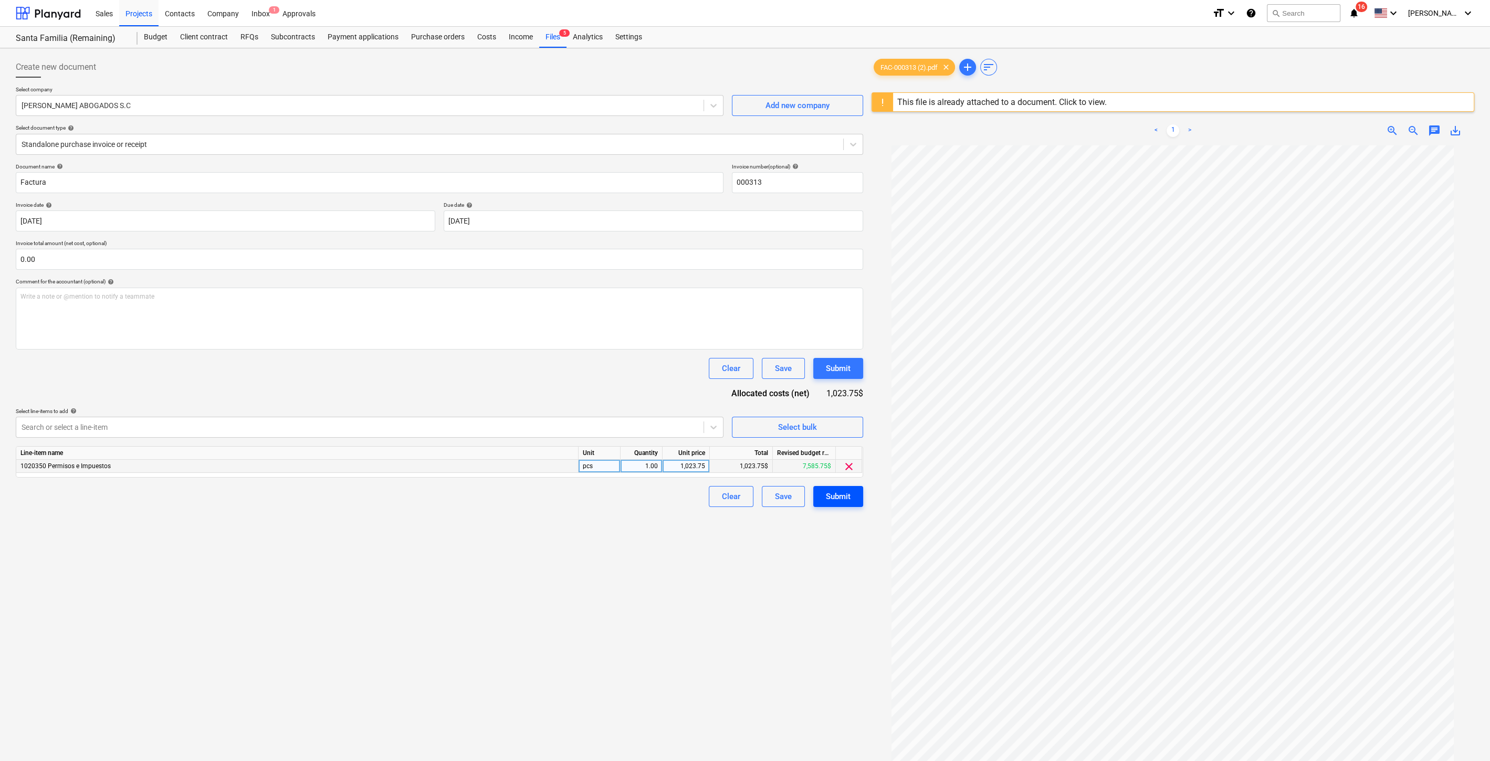
click at [845, 497] on div "Submit" at bounding box center [838, 497] width 25 height 14
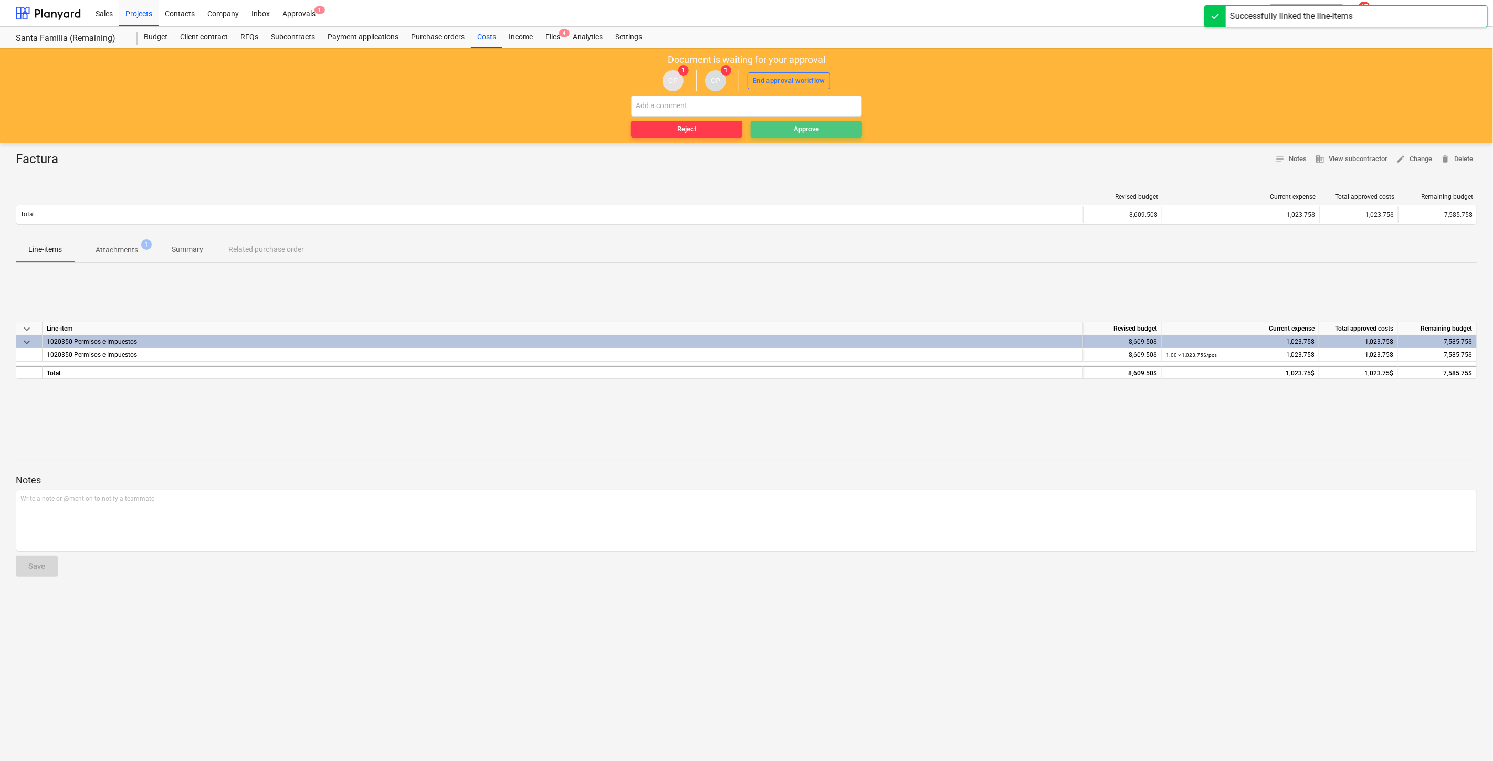
click at [821, 126] on span "Approve" at bounding box center [806, 129] width 103 height 12
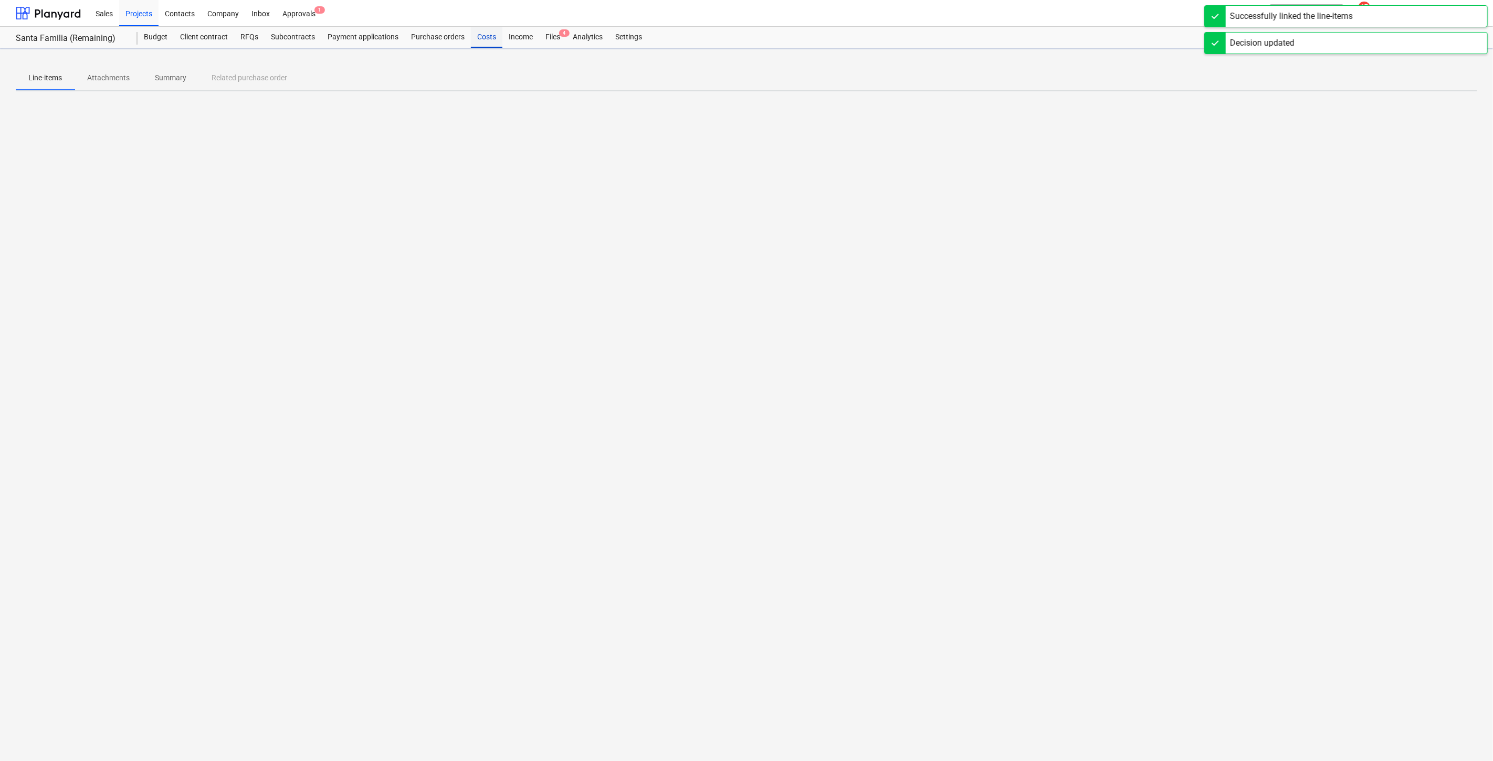
click at [490, 38] on div "Costs" at bounding box center [486, 37] width 31 height 21
